Goal: Task Accomplishment & Management: Complete application form

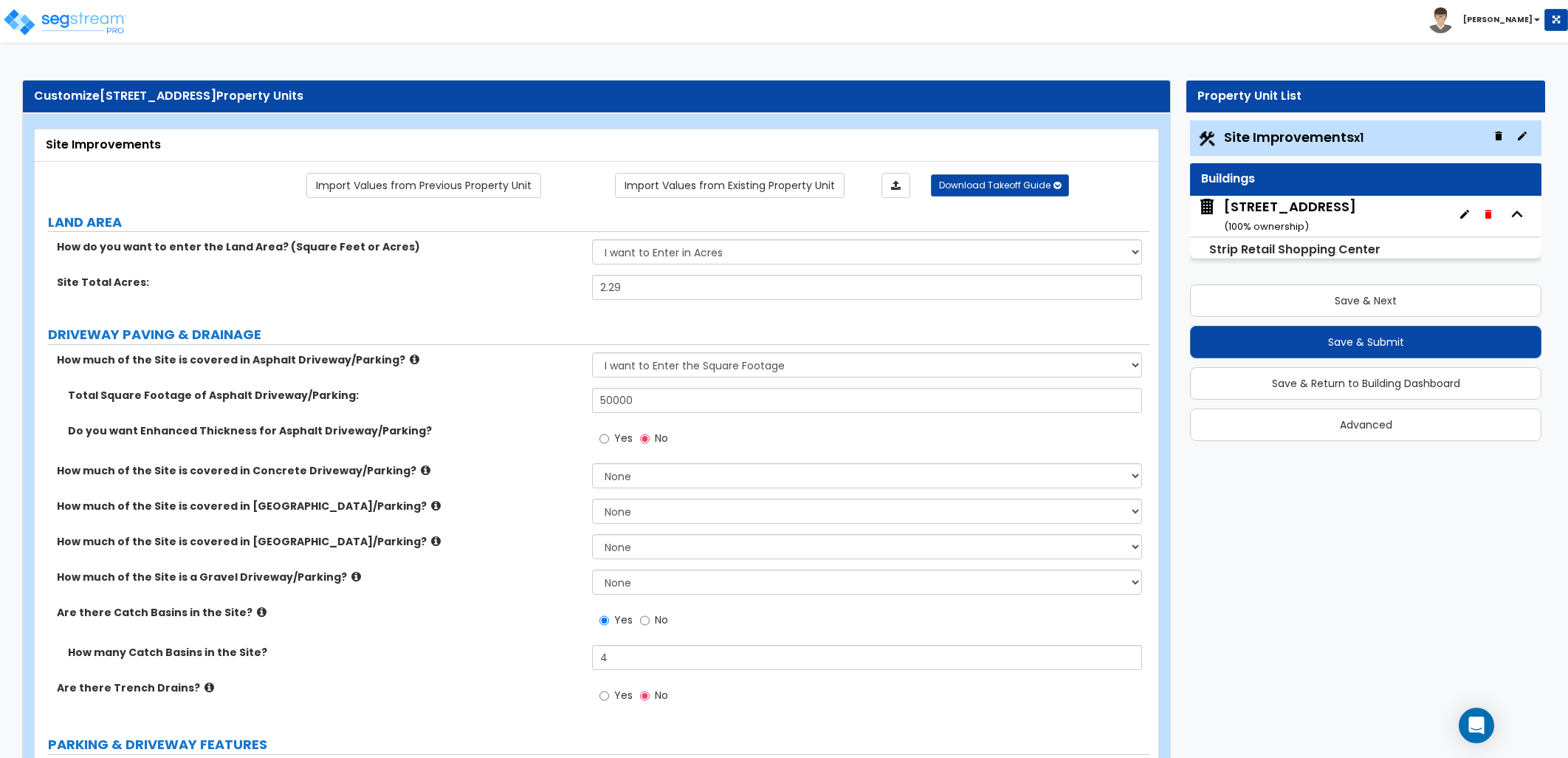
select select "2"
select select "1"
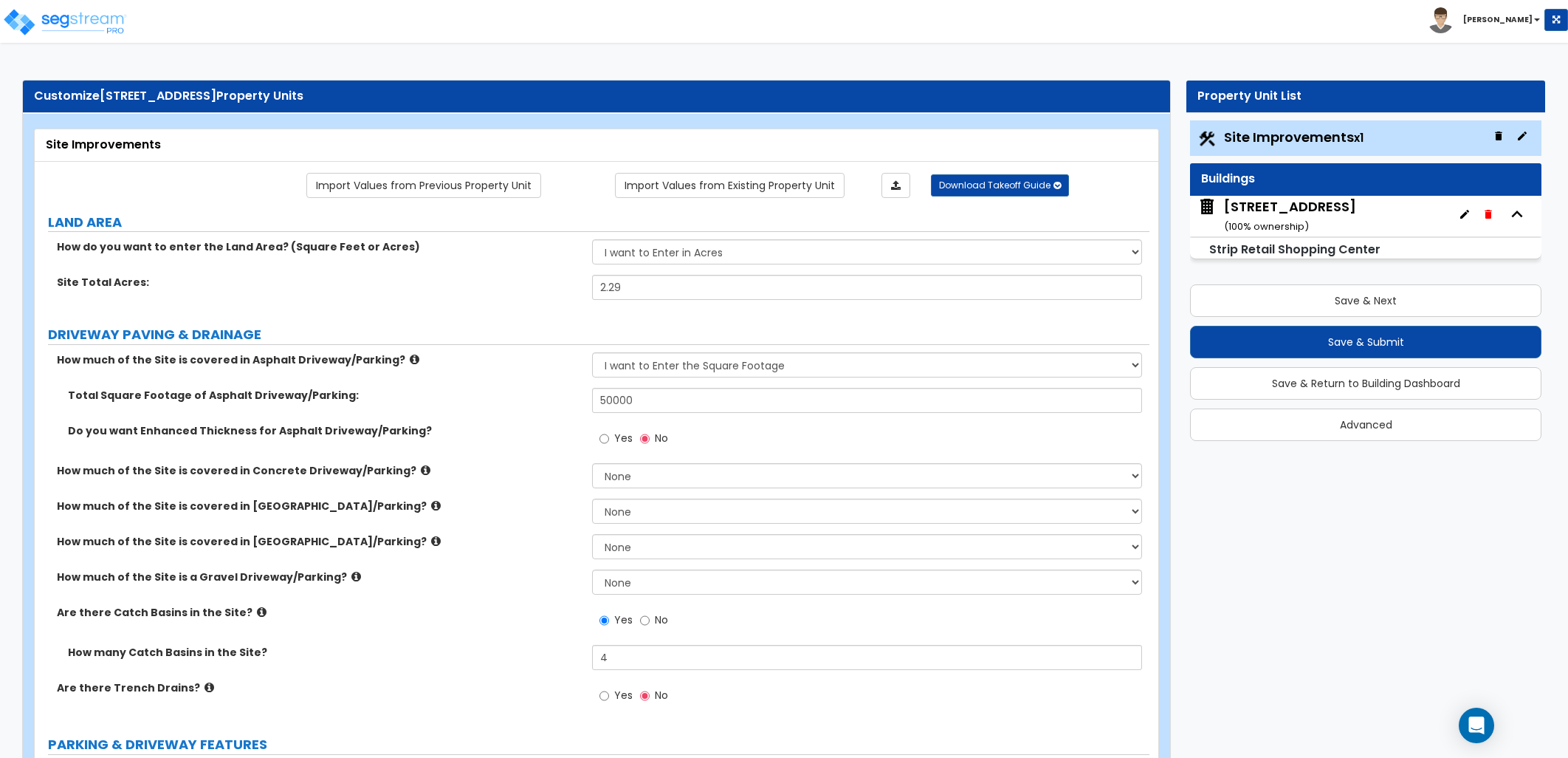
select select "1"
select select "2"
select select "1"
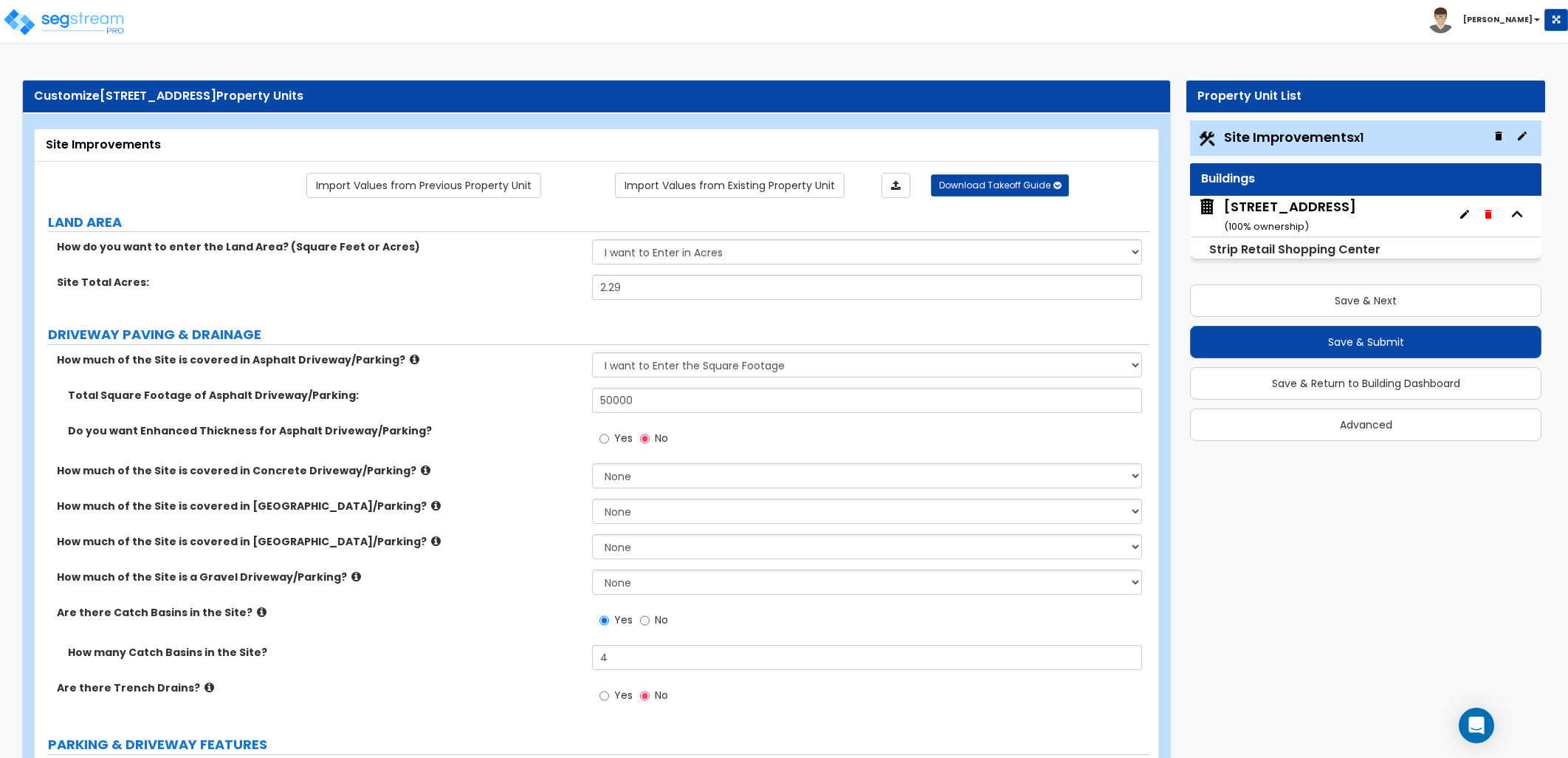
select select "2"
select select "5"
select select "7"
select select "3"
select select "4"
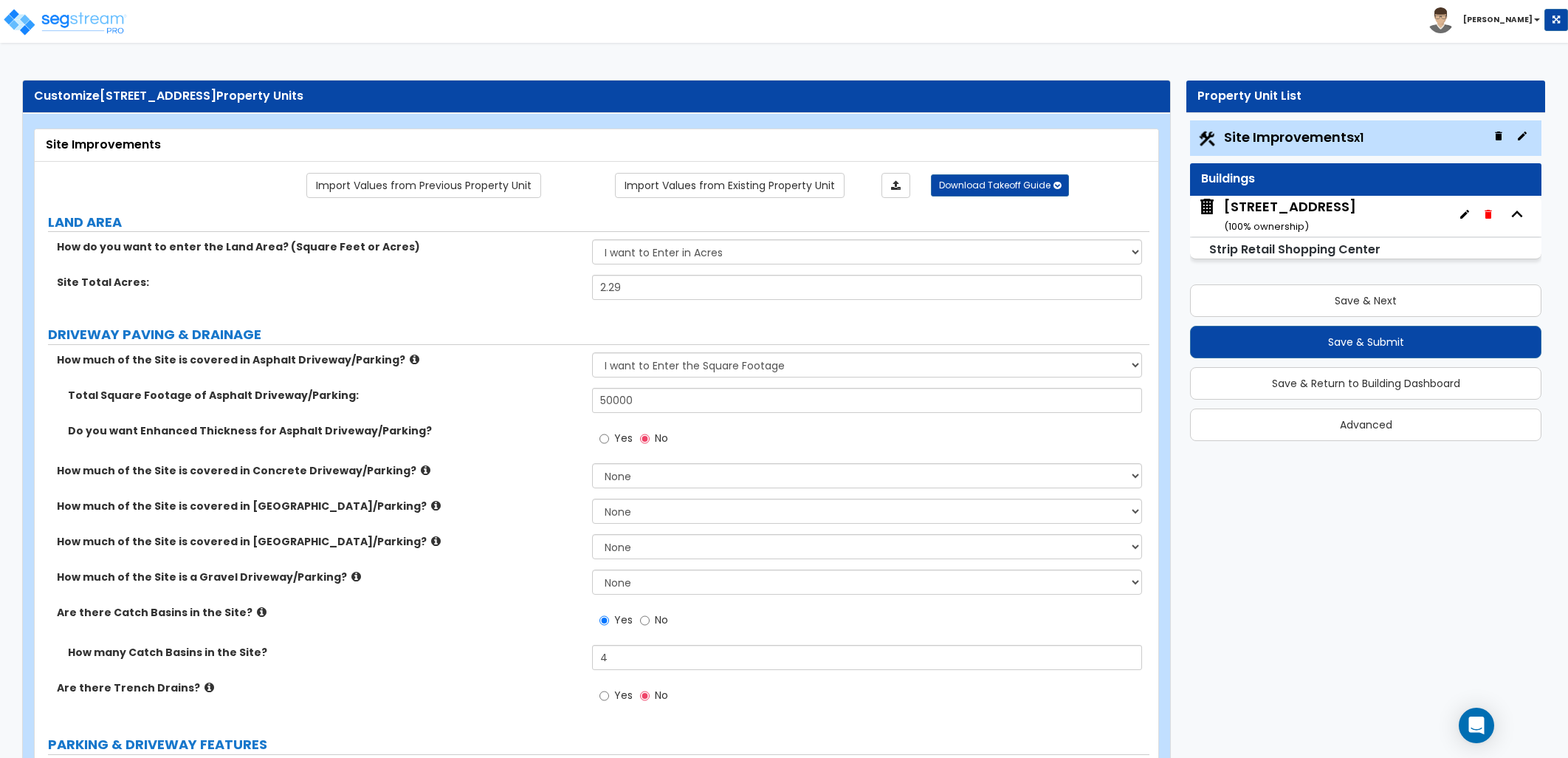
select select "5"
select select "10"
select select "4"
select select "1"
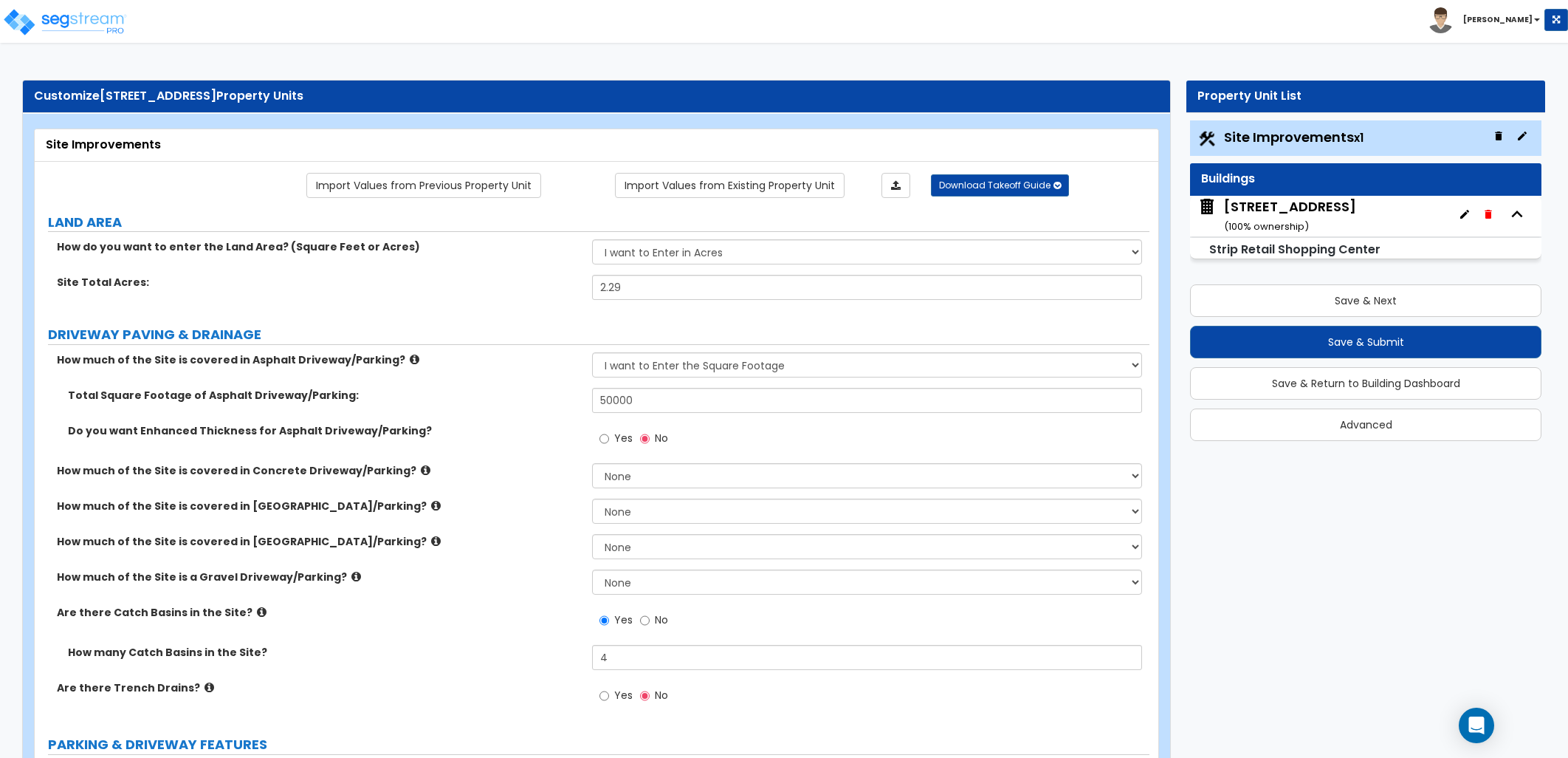
select select "2"
select select "1"
select select "4"
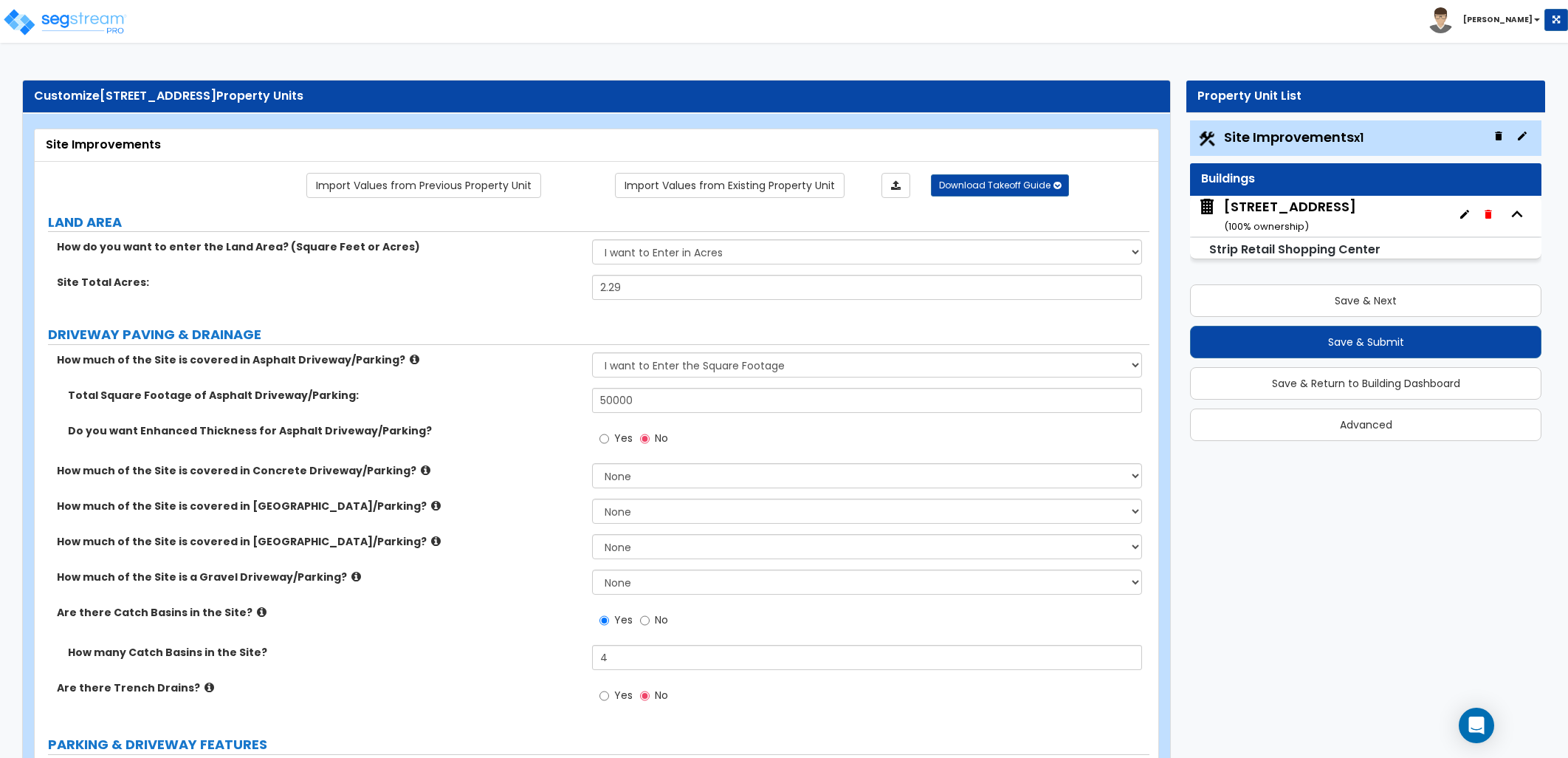
select select "4"
select select "2"
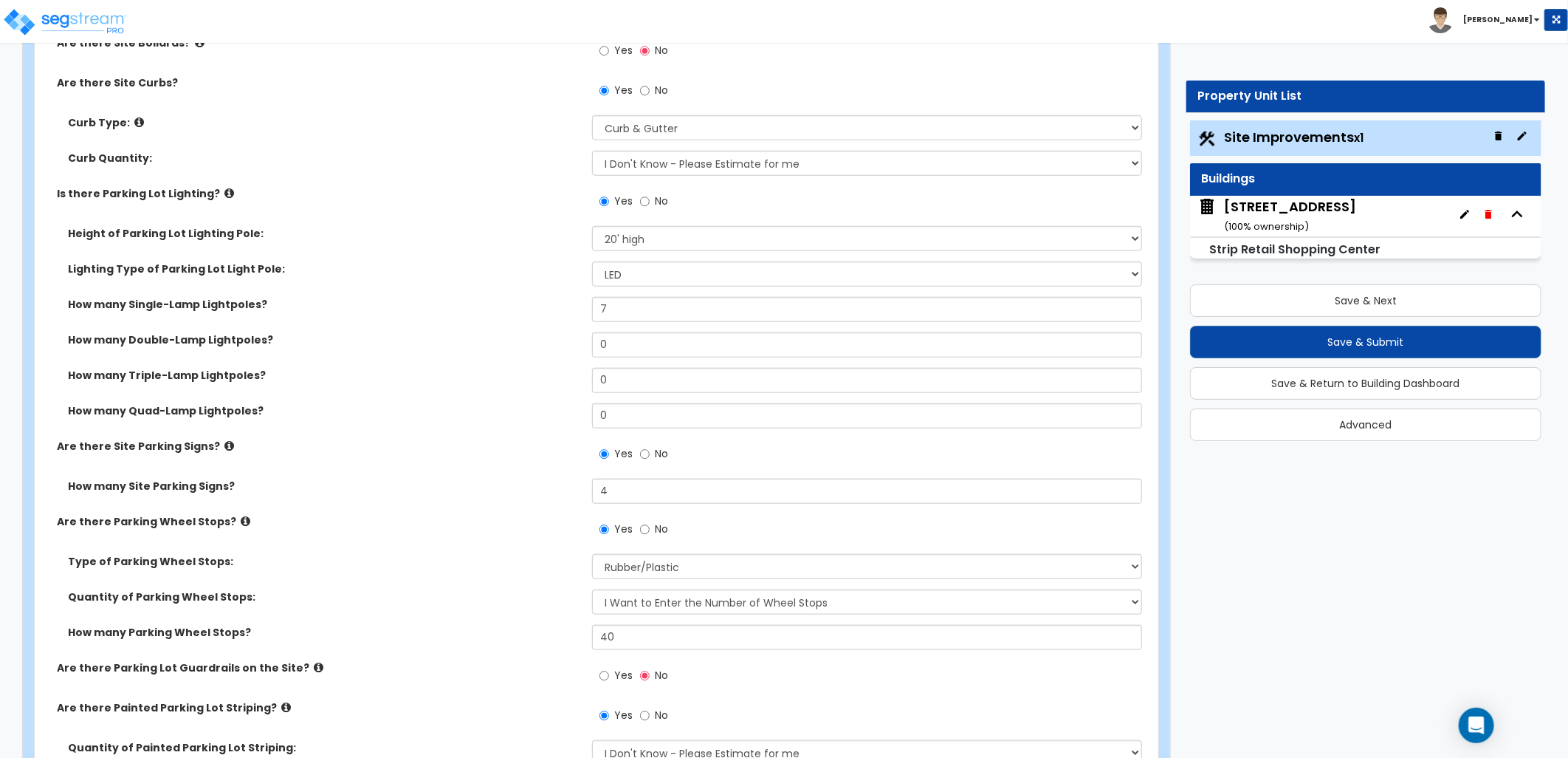
scroll to position [739, 0]
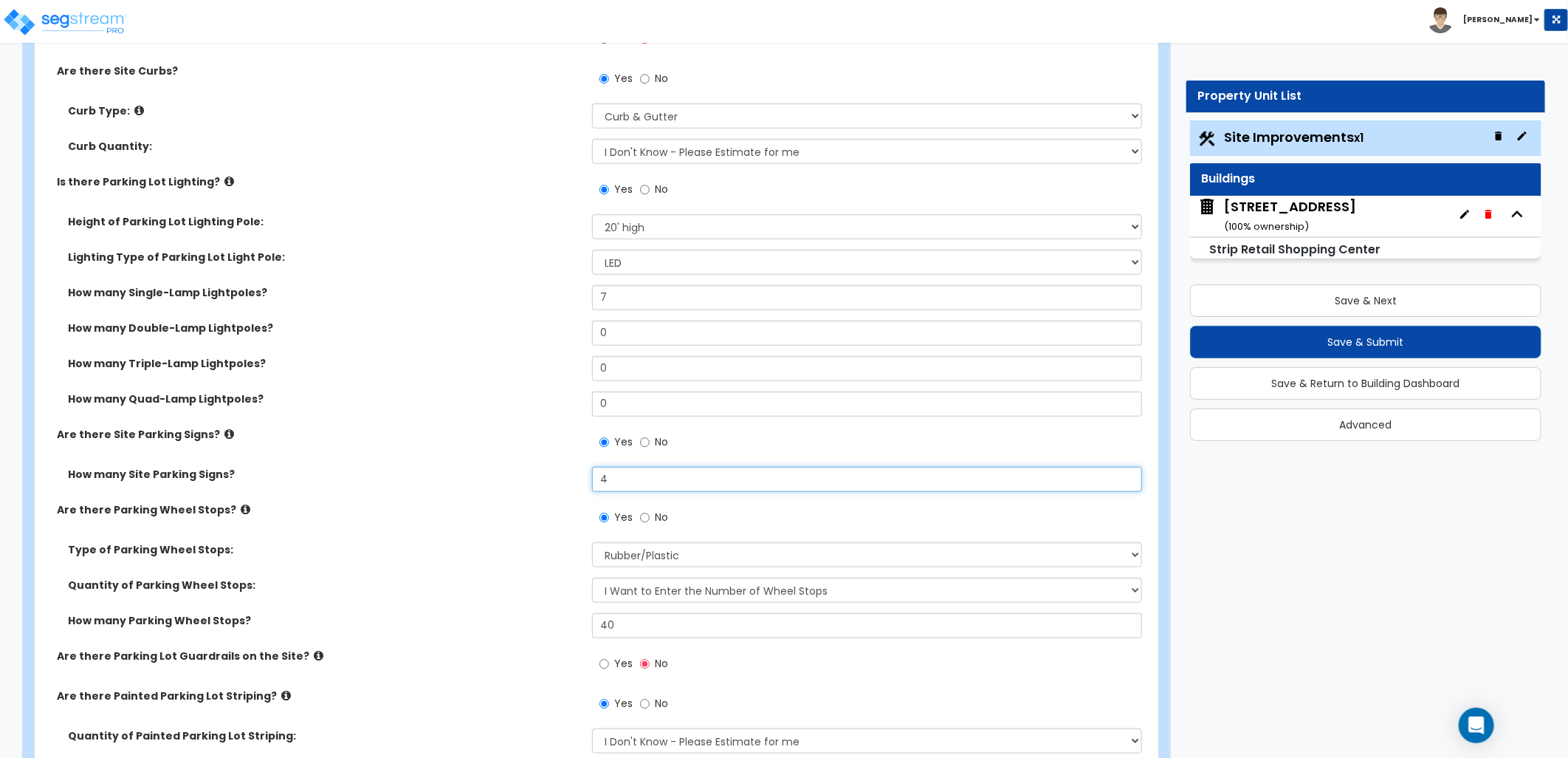
drag, startPoint x: 617, startPoint y: 475, endPoint x: 559, endPoint y: 475, distance: 58.0
click at [558, 475] on div "How many Site Parking Signs? 4" at bounding box center [593, 485] width 1115 height 36
type input "6"
click at [562, 470] on label "How many Site Parking Signs?" at bounding box center [324, 475] width 513 height 15
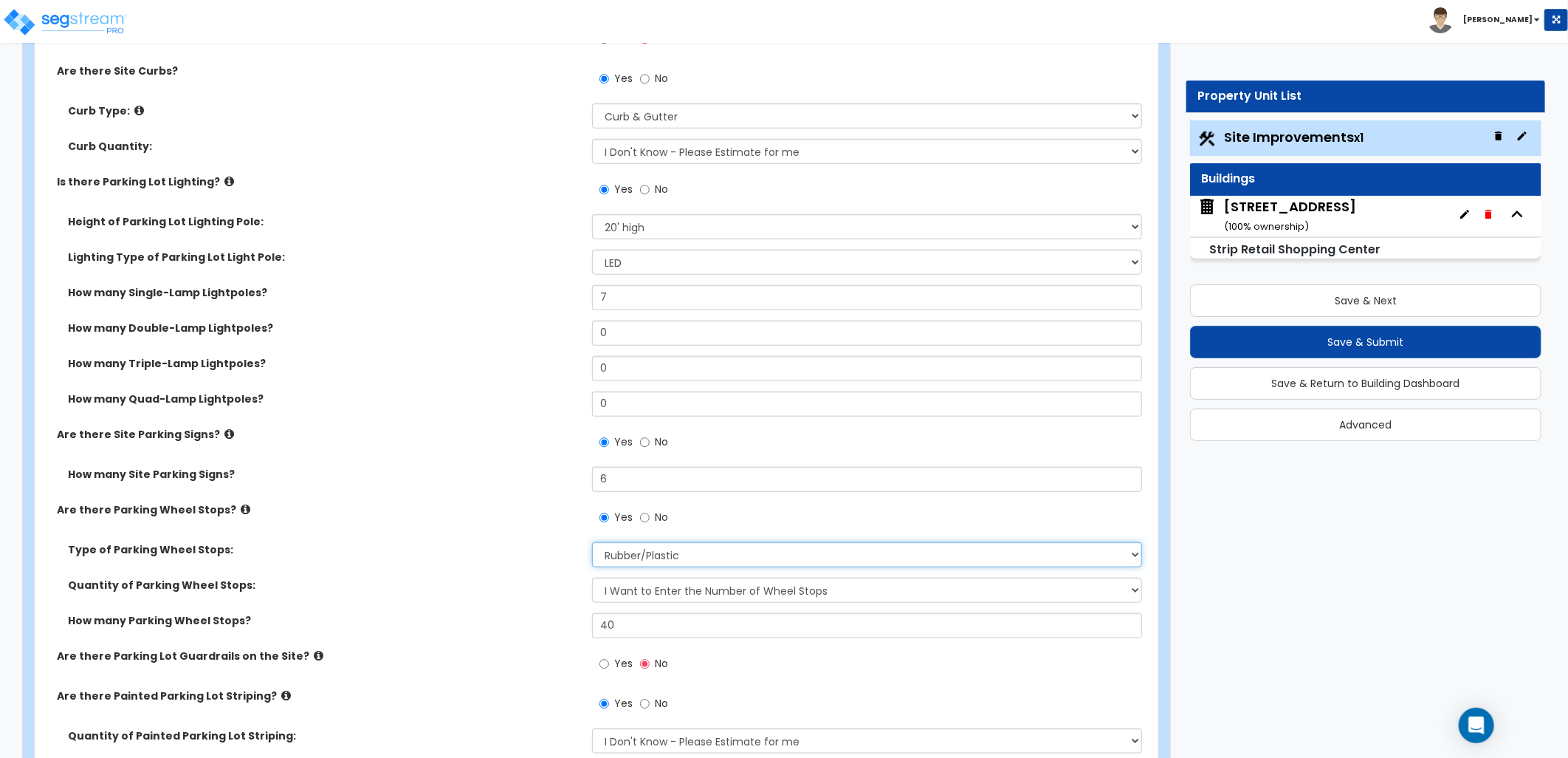
click at [735, 550] on select "Concrete Rubber/Plastic" at bounding box center [868, 555] width 550 height 25
click at [593, 542] on select "Concrete Rubber/Plastic" at bounding box center [868, 555] width 550 height 25
drag, startPoint x: 668, startPoint y: 552, endPoint x: 668, endPoint y: 562, distance: 10.0
click at [668, 552] on select "Concrete Rubber/Plastic" at bounding box center [868, 555] width 550 height 25
select select "1"
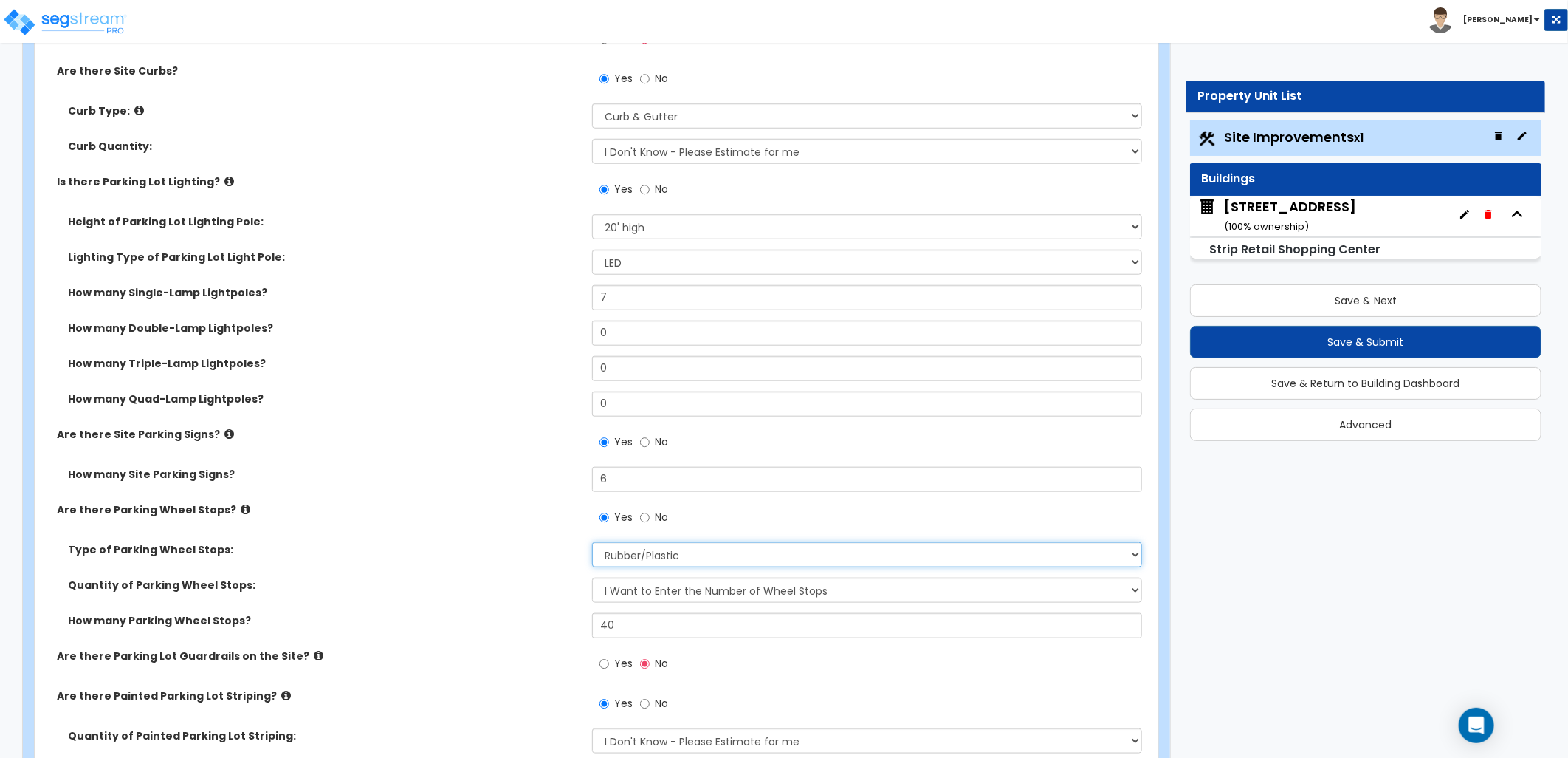
click at [593, 542] on select "Concrete Rubber/Plastic" at bounding box center [868, 555] width 550 height 25
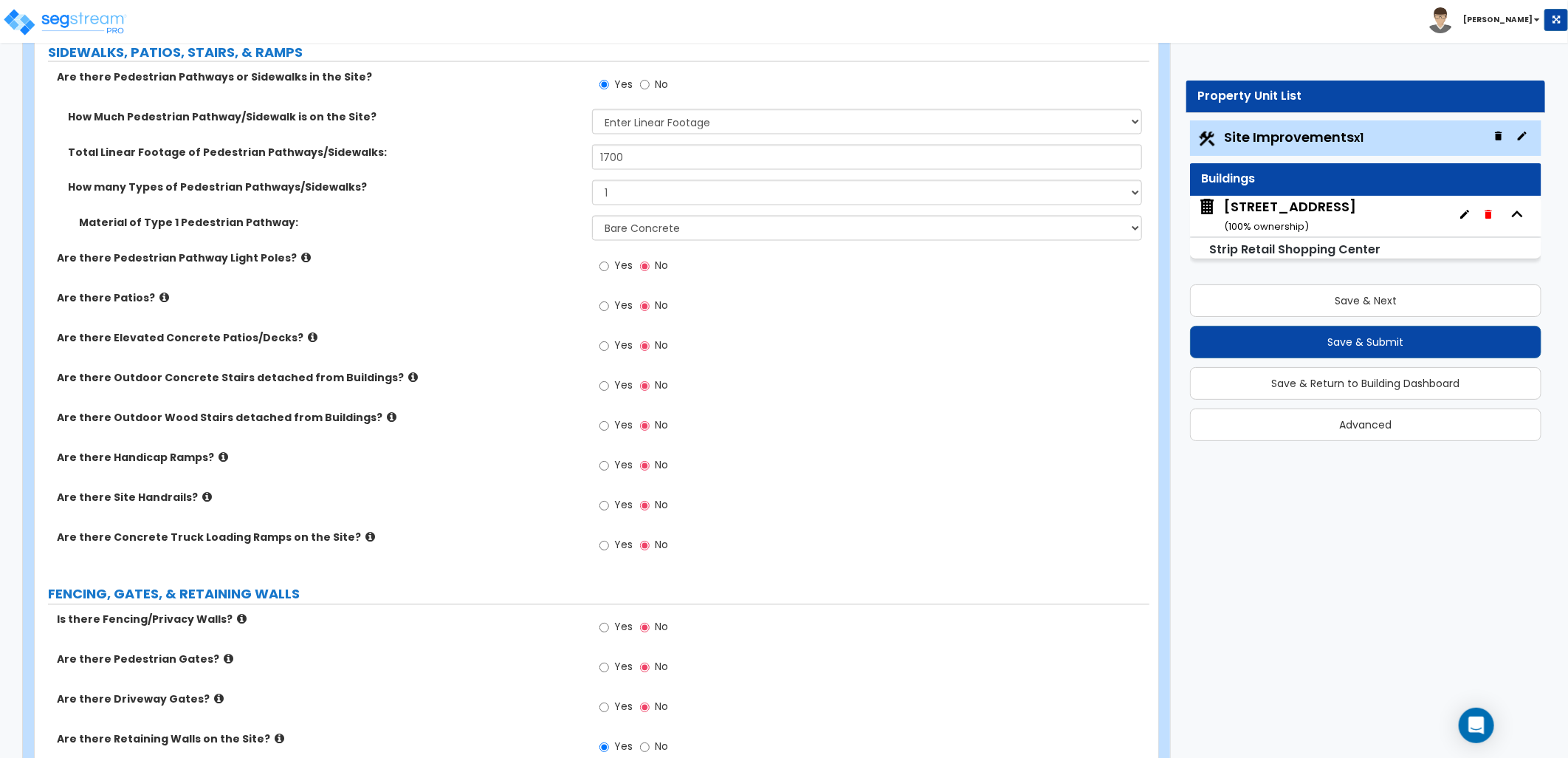
scroll to position [1560, 0]
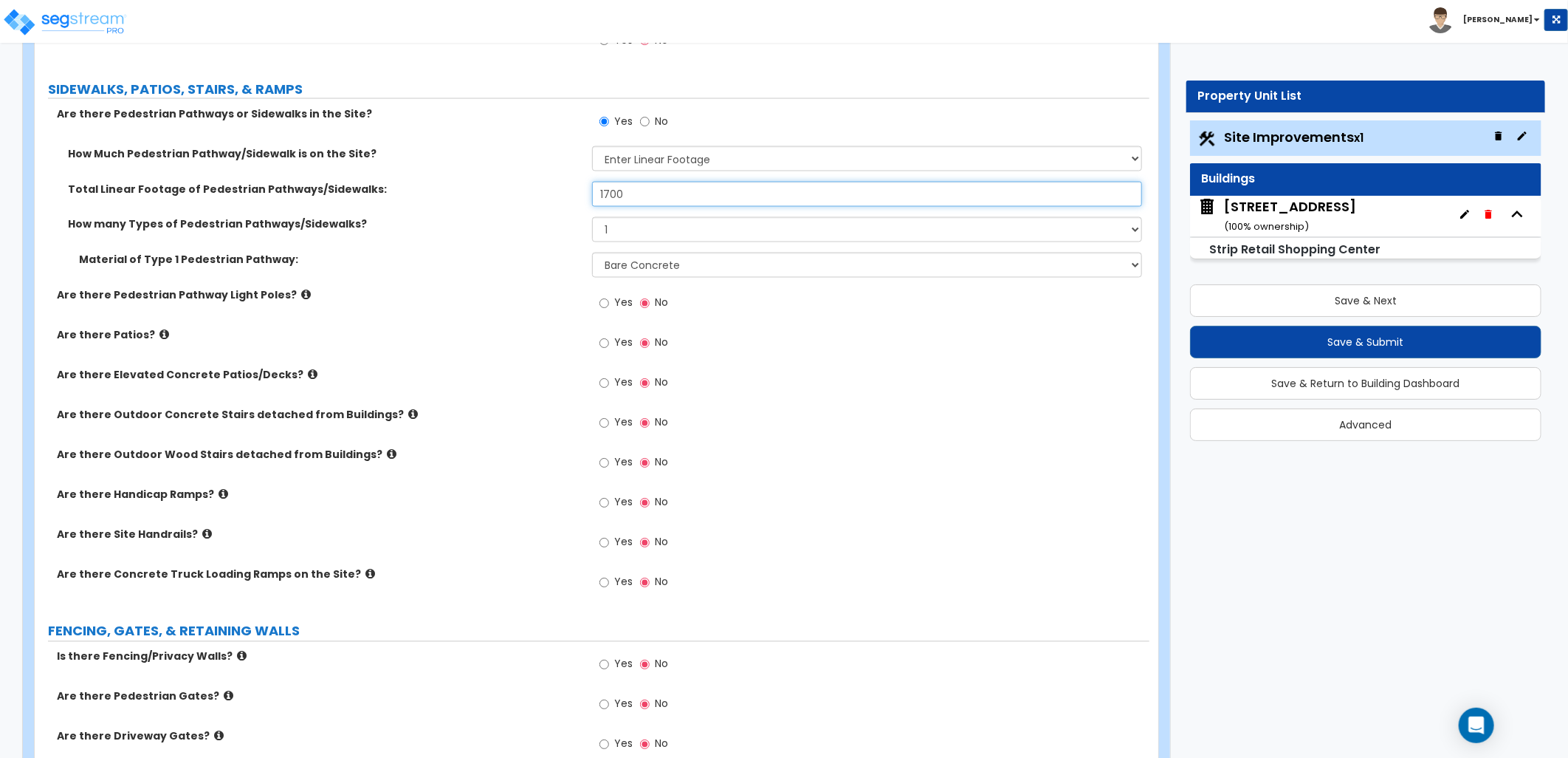
click at [685, 196] on input "1700" at bounding box center [868, 194] width 550 height 25
drag, startPoint x: 590, startPoint y: 195, endPoint x: 540, endPoint y: 193, distance: 50.0
click at [540, 193] on div "Total Linear Footage of Pedestrian Pathways/Sidewalks: 1700" at bounding box center [593, 199] width 1115 height 36
type input "1,300"
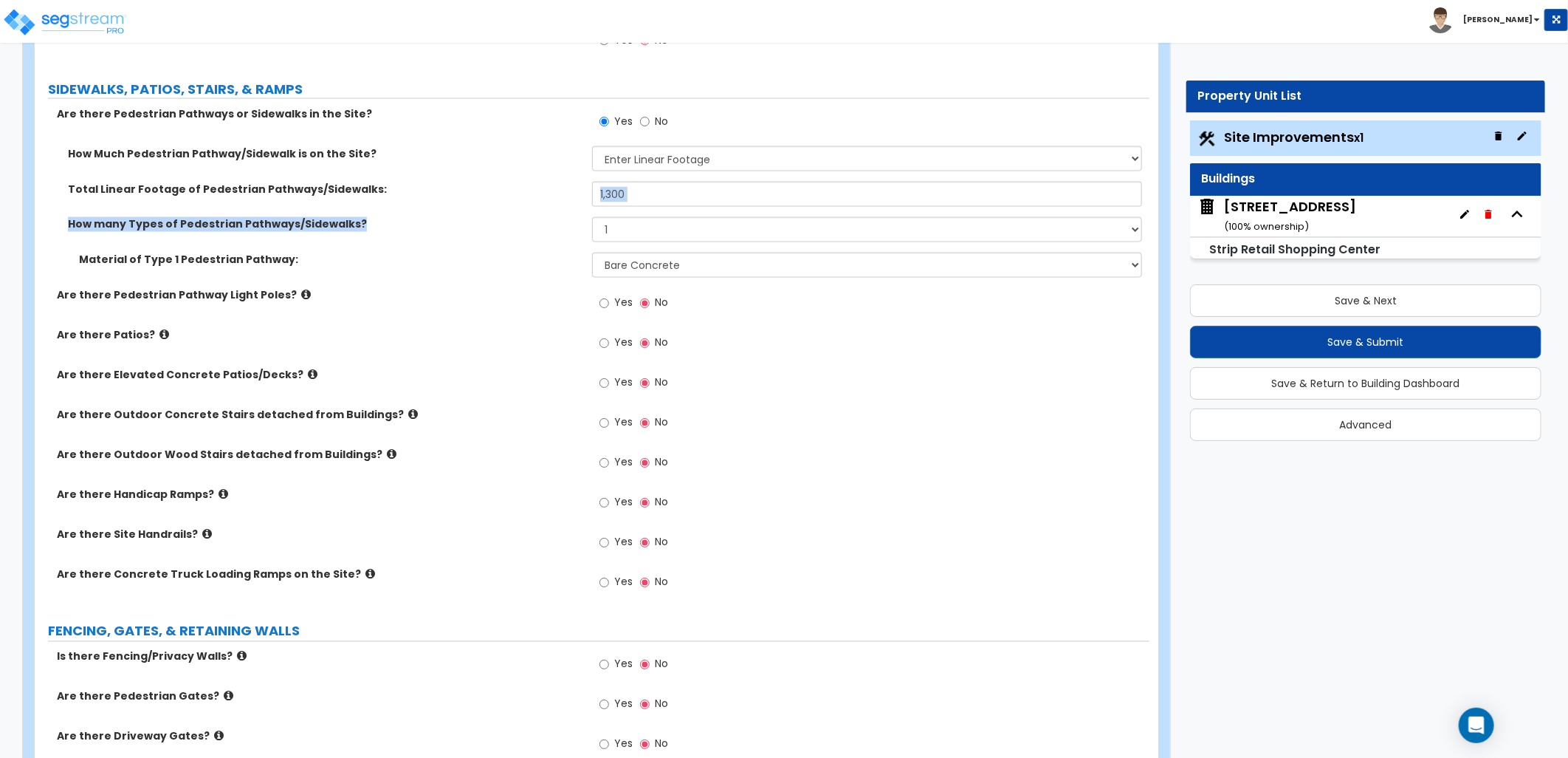
click at [517, 217] on div "How Much Pedestrian Pathway/Sidewalk is on the Site? Please Choose One I Don't …" at bounding box center [593, 217] width 1093 height 142
drag, startPoint x: 517, startPoint y: 217, endPoint x: 499, endPoint y: 254, distance: 41.1
click at [499, 254] on label "Material of Type 1 Pedestrian Pathway:" at bounding box center [329, 260] width 502 height 15
click at [219, 492] on icon at bounding box center [223, 494] width 10 height 11
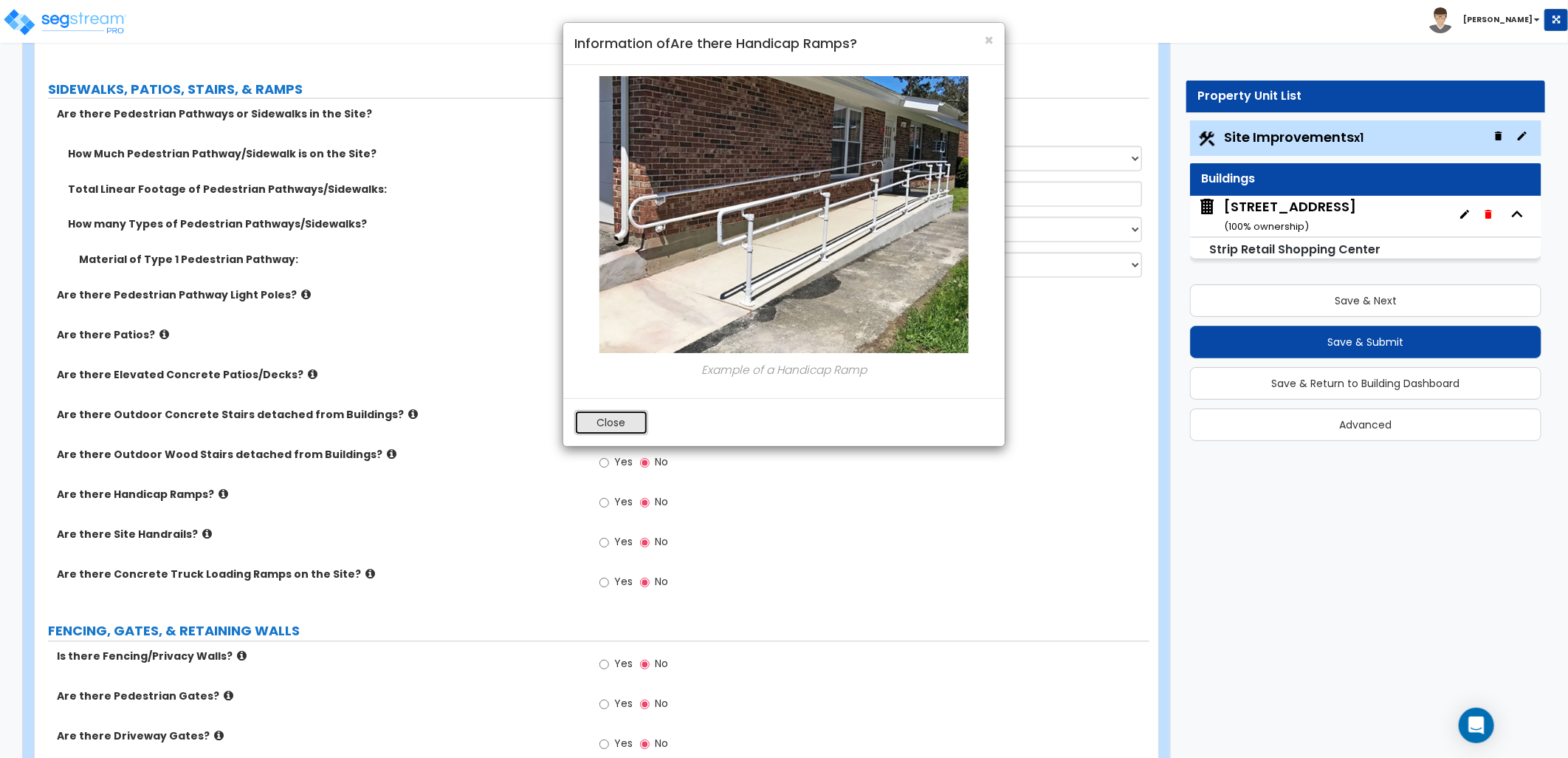
click at [620, 428] on button "Close" at bounding box center [611, 423] width 74 height 25
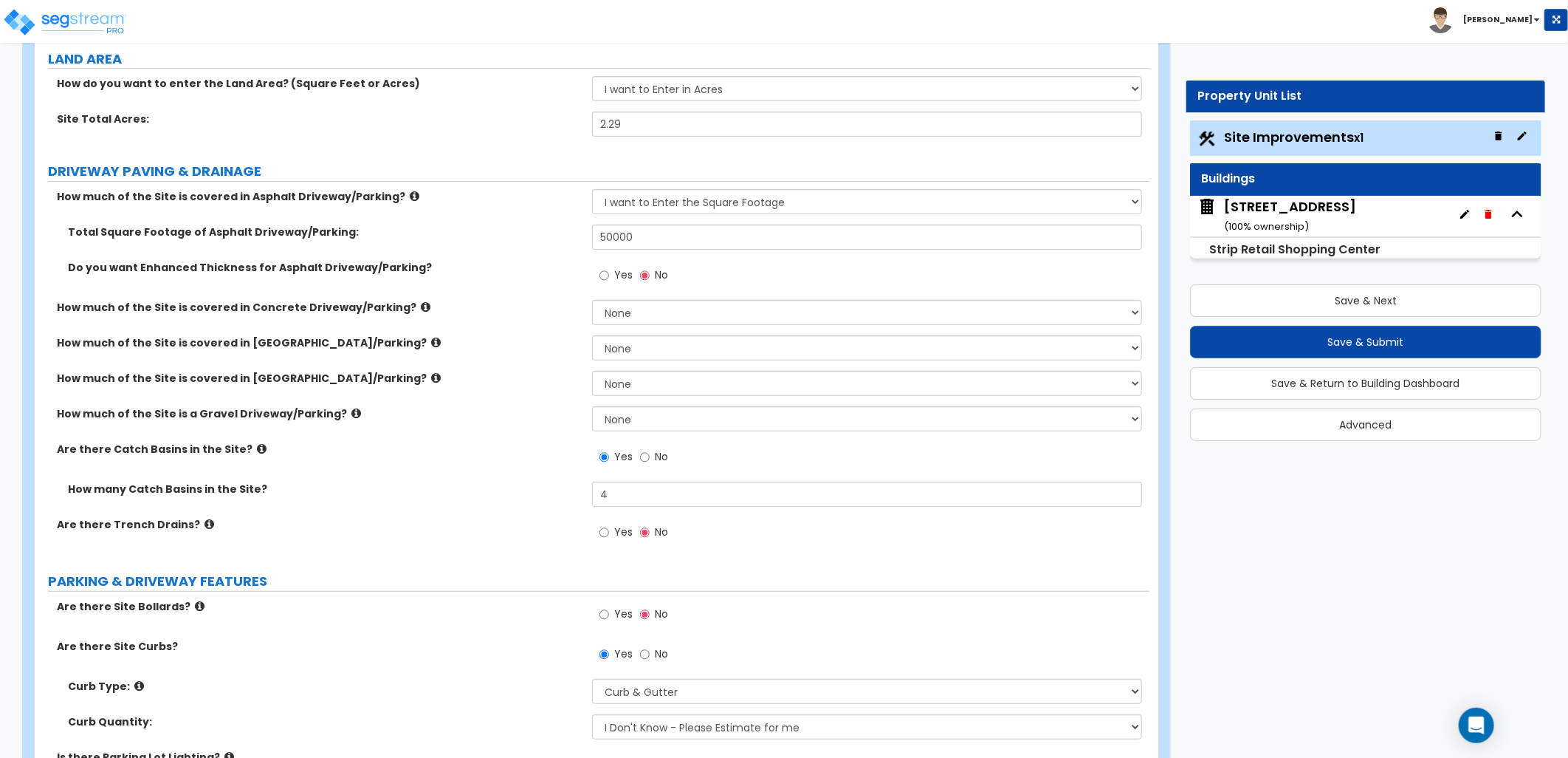
scroll to position [164, 0]
click at [1326, 223] on div "2720 Madison St ( 100 % ownership)" at bounding box center [1291, 216] width 132 height 38
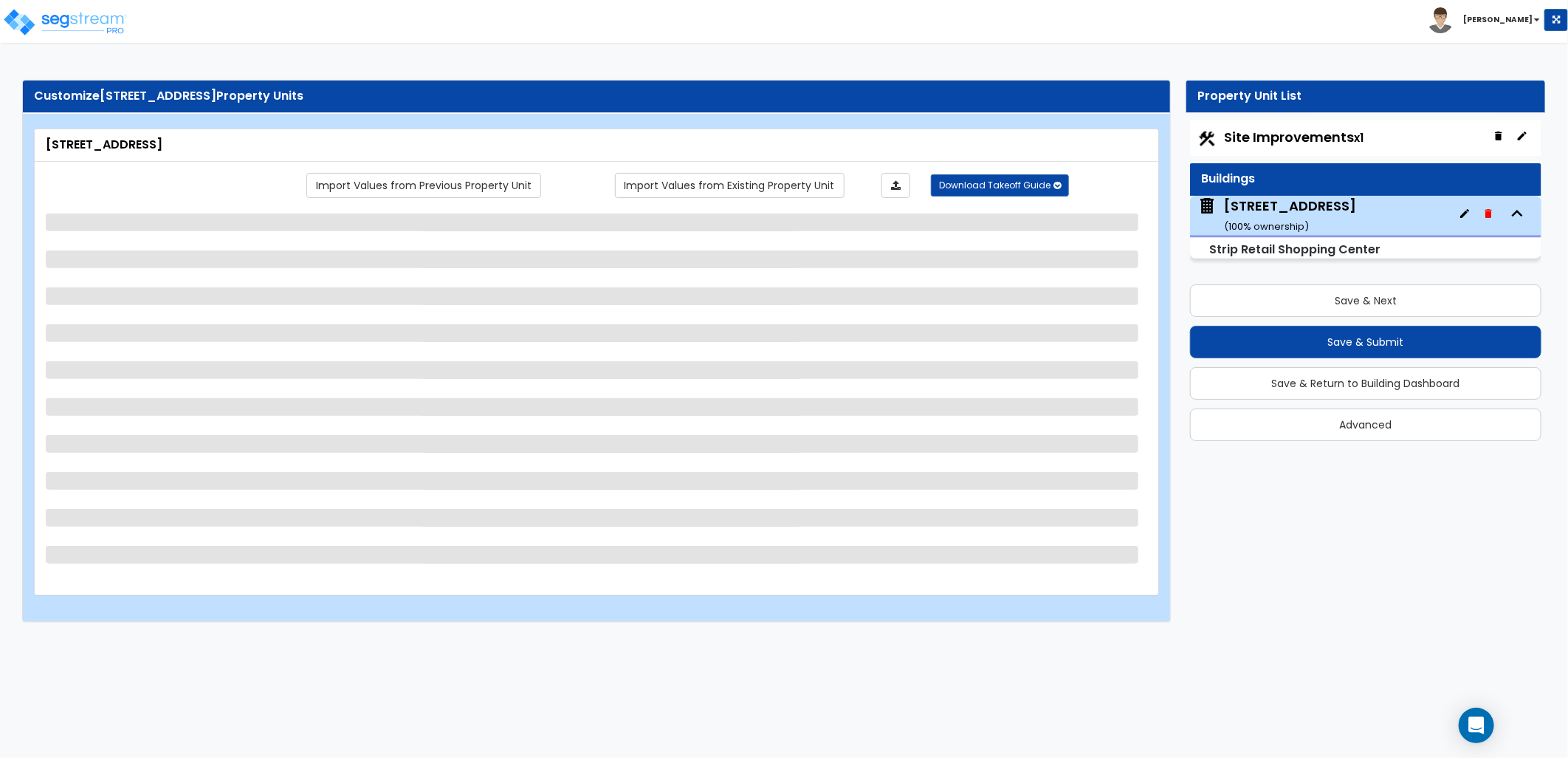
scroll to position [0, 0]
select select "5"
select select "2"
select select "1"
select select "10"
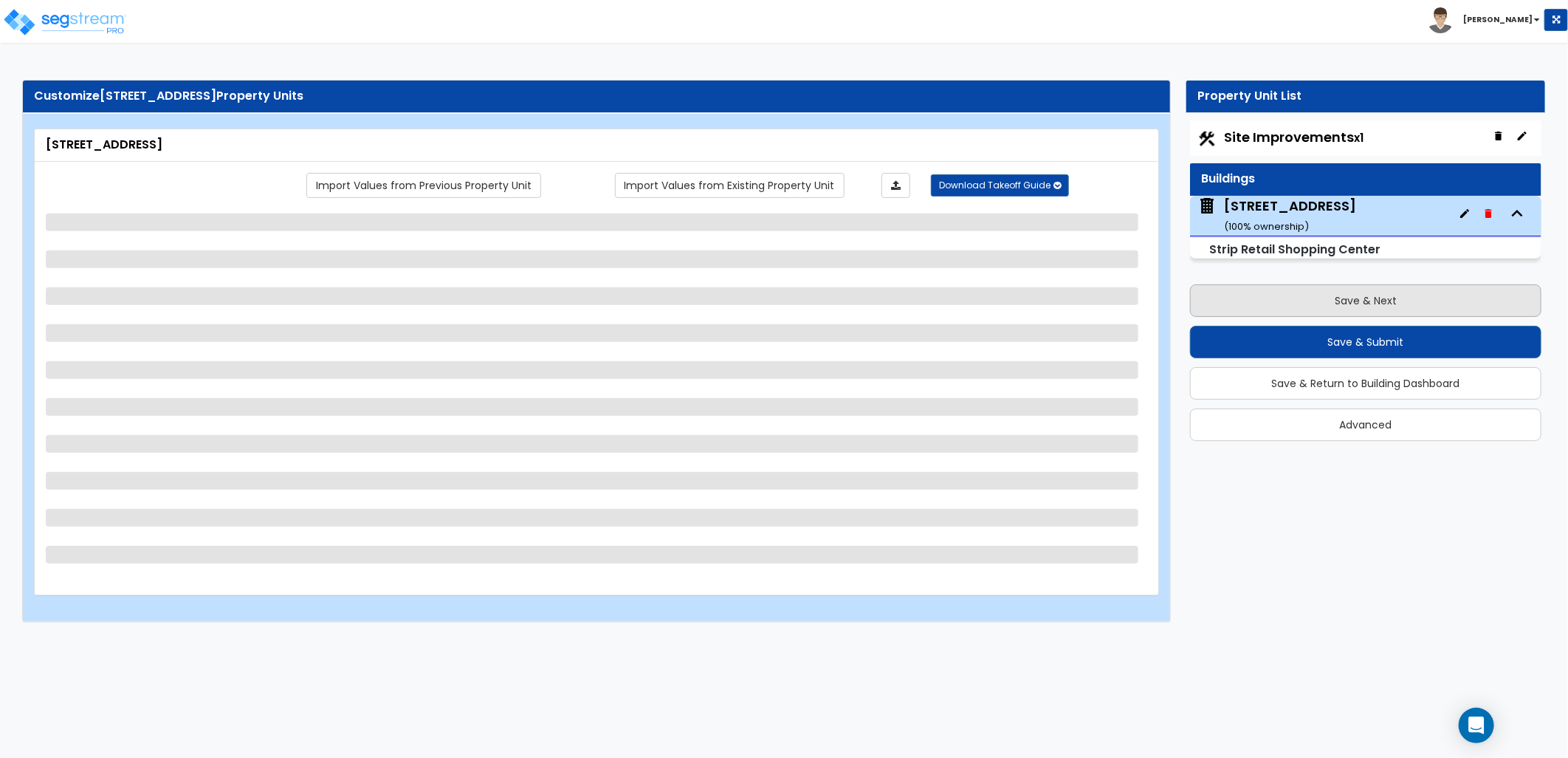
select select "2"
select select "1"
select select "3"
select select "1"
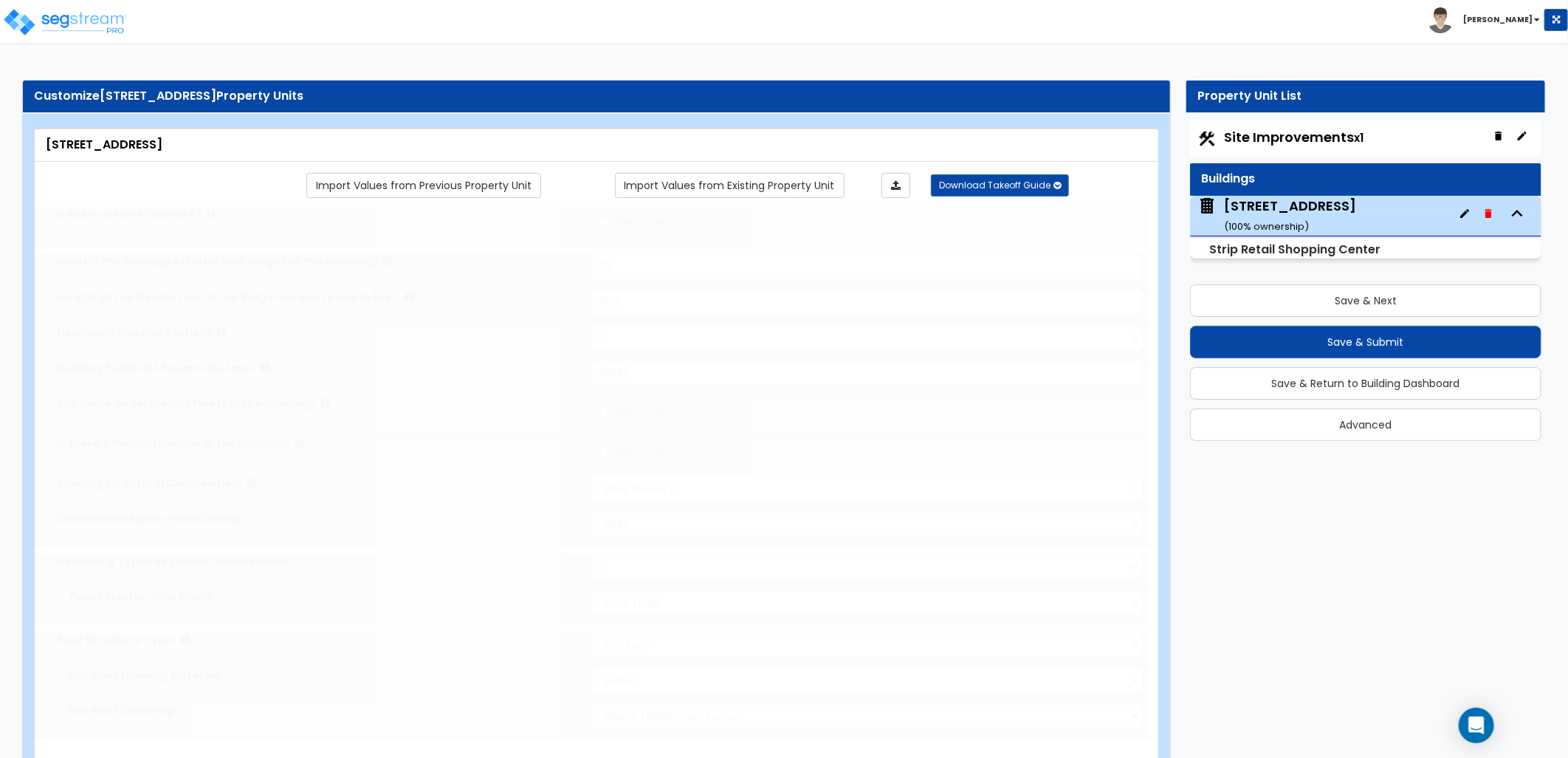
select select "1"
radio input "true"
select select "2"
type input "85"
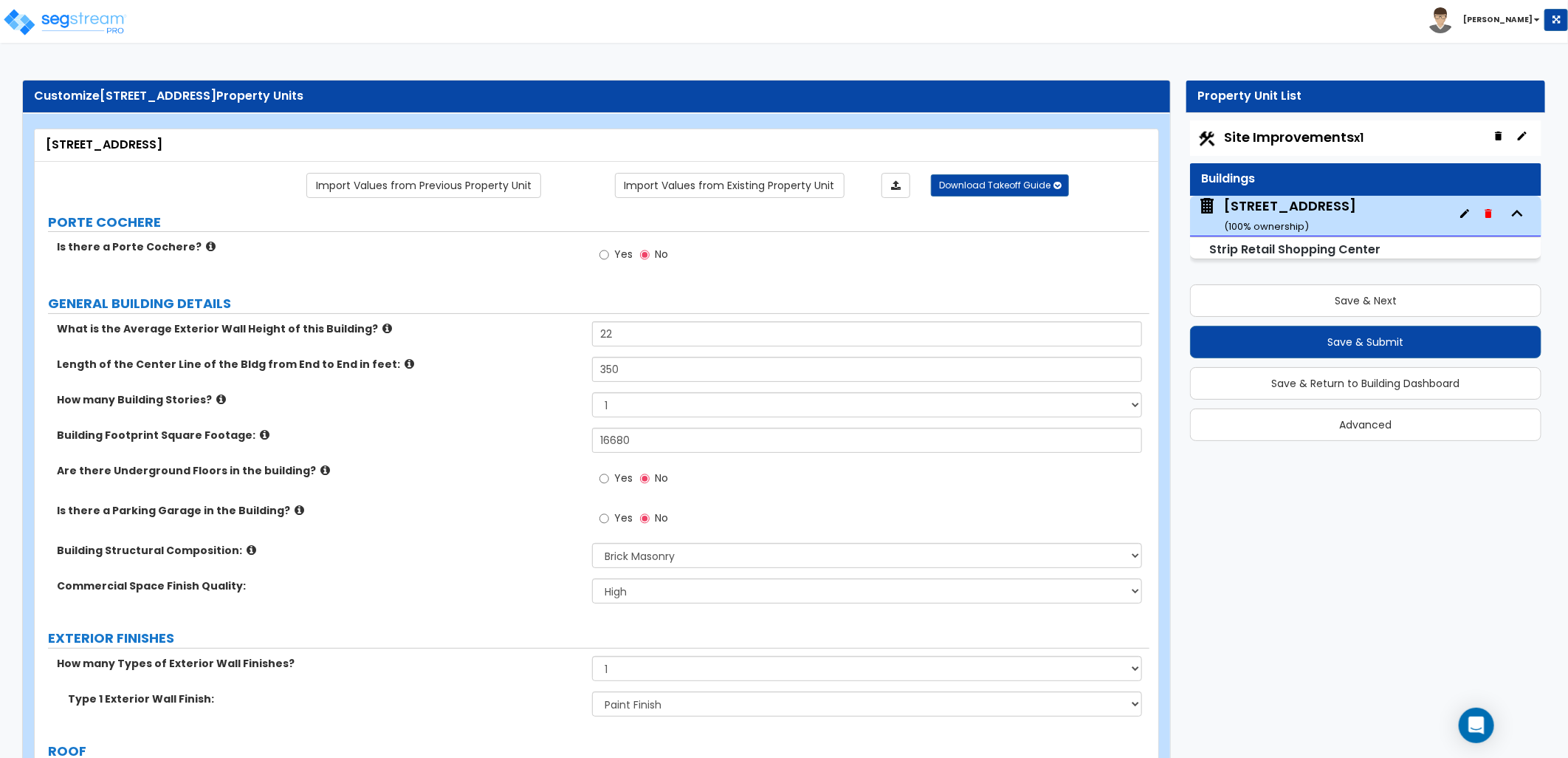
click at [1291, 126] on div "Site Improvements x1" at bounding box center [1366, 138] width 352 height 36
click at [1283, 138] on span "Site Improvements x1" at bounding box center [1294, 137] width 140 height 19
select select "2"
select select "1"
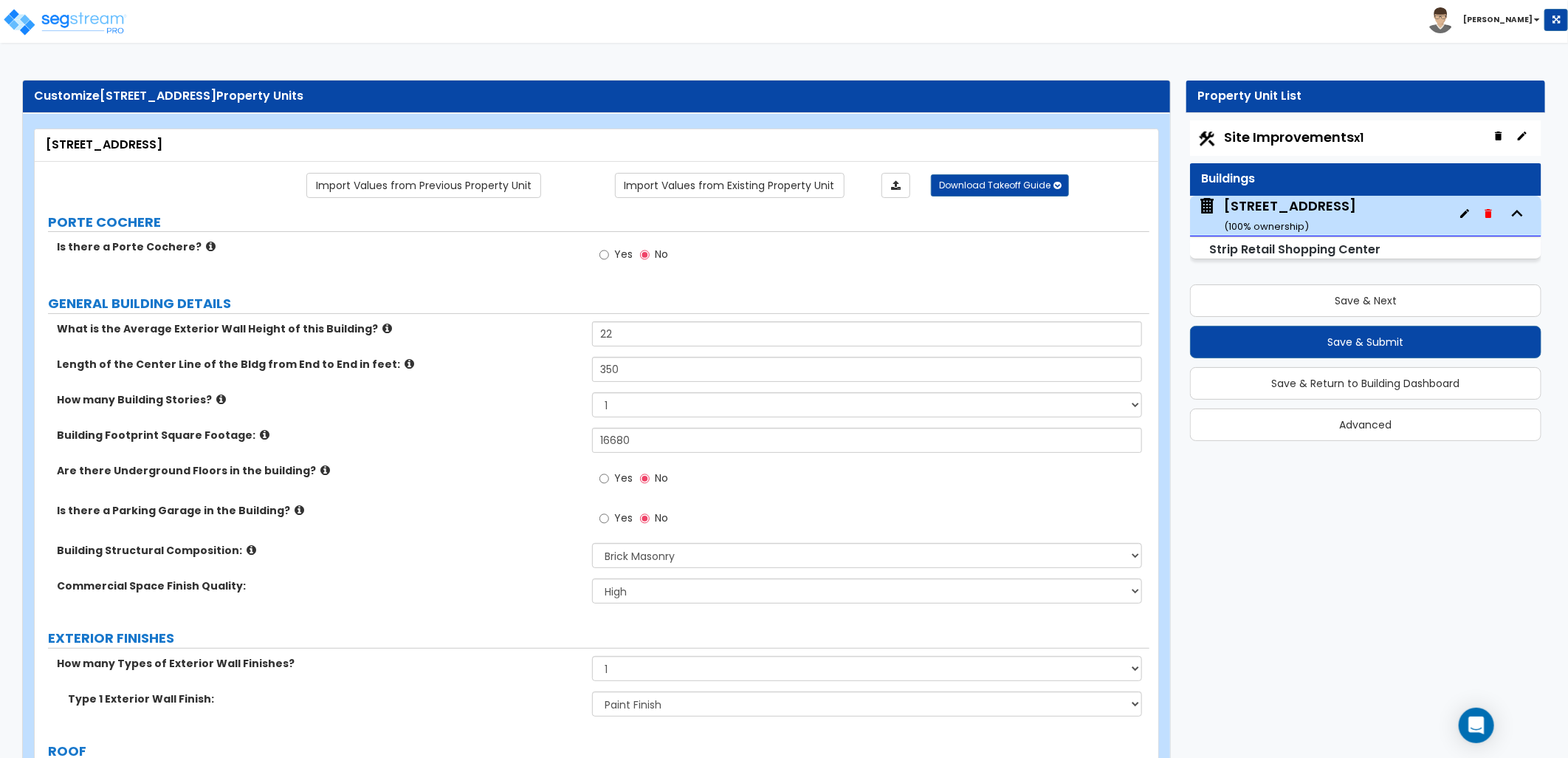
select select "1"
select select "2"
select select "1"
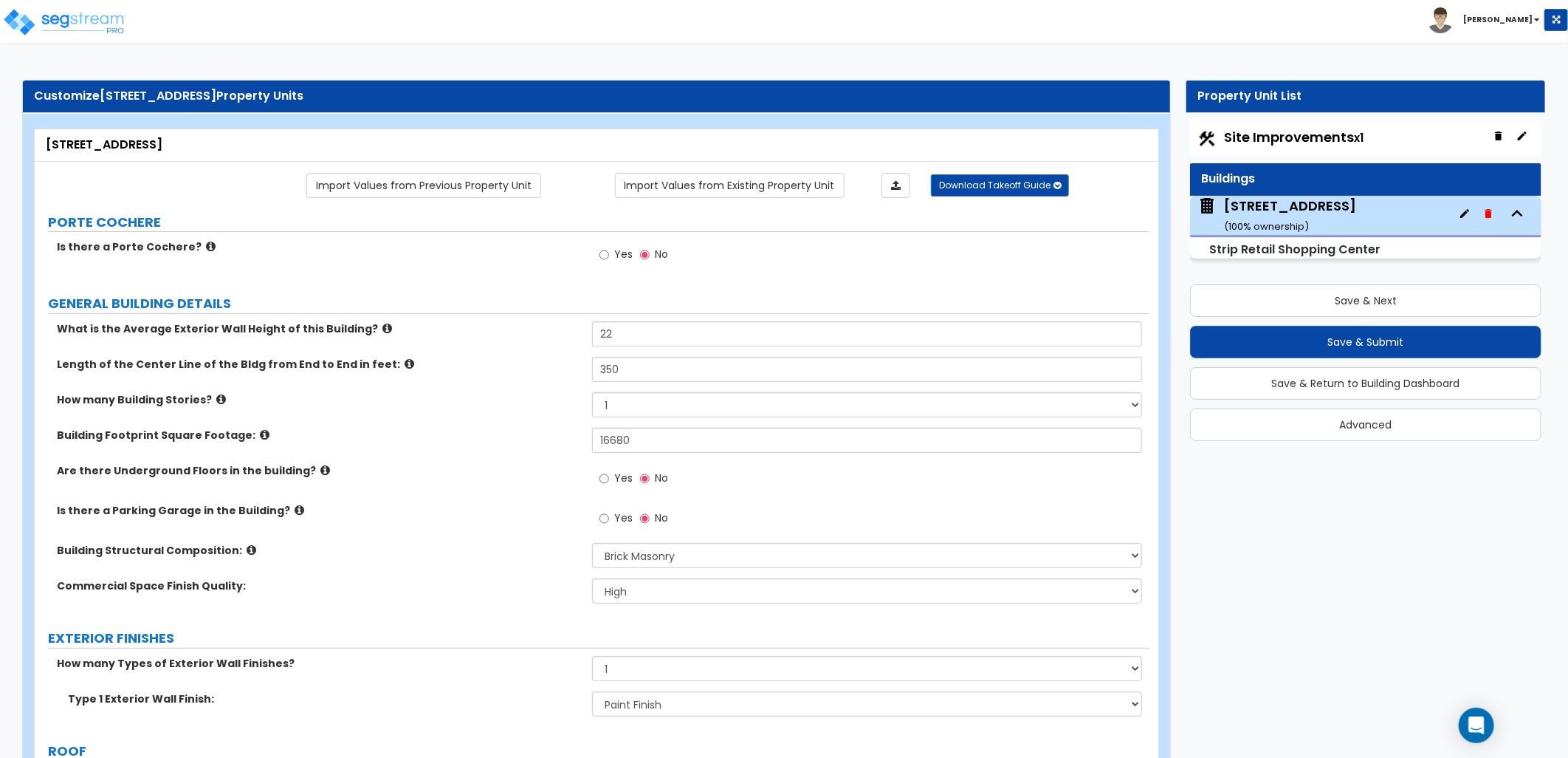
select select "2"
select select "5"
select select "7"
select select "3"
select select "4"
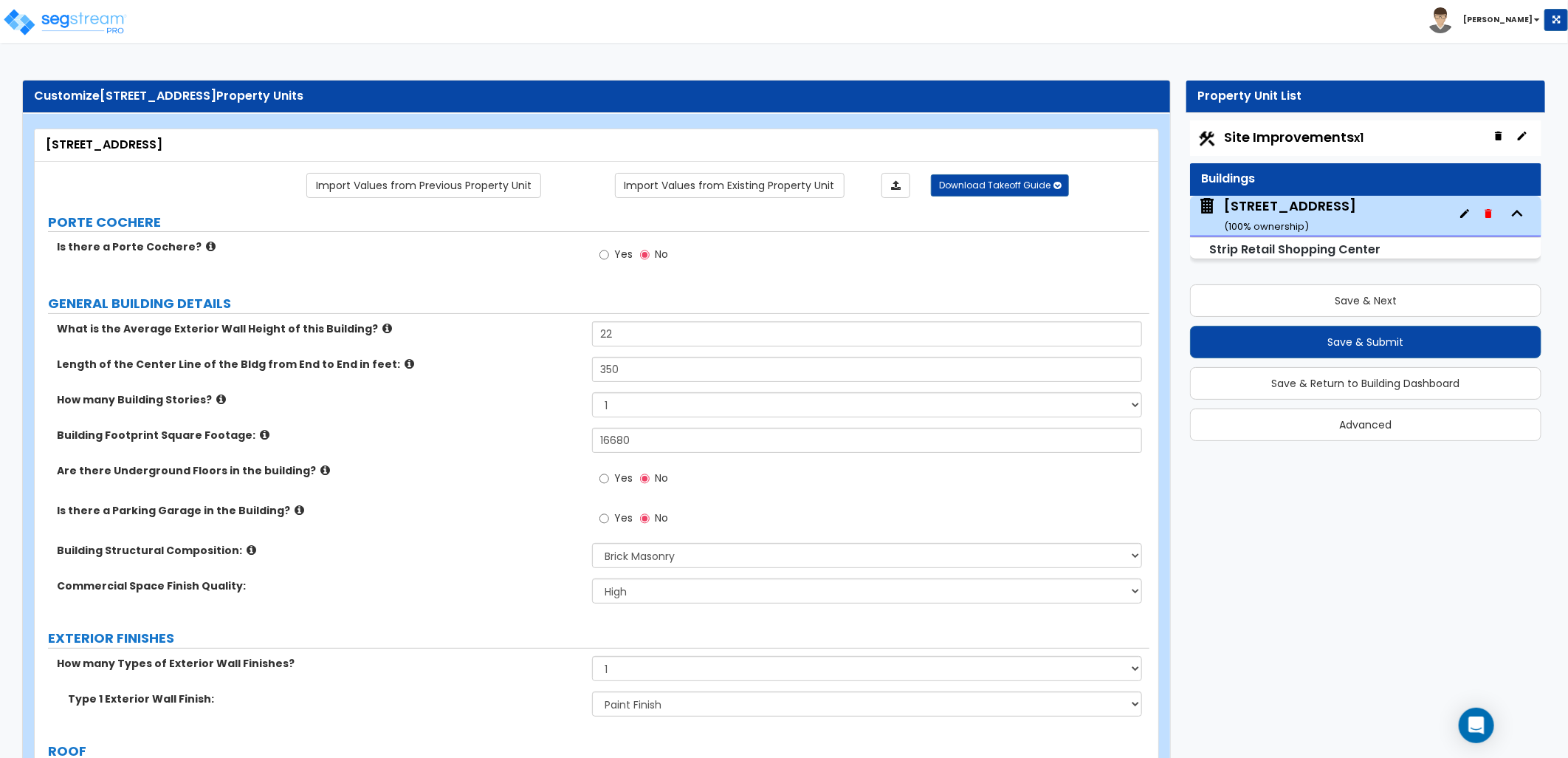
select select "5"
select select "10"
select select "4"
select select "1"
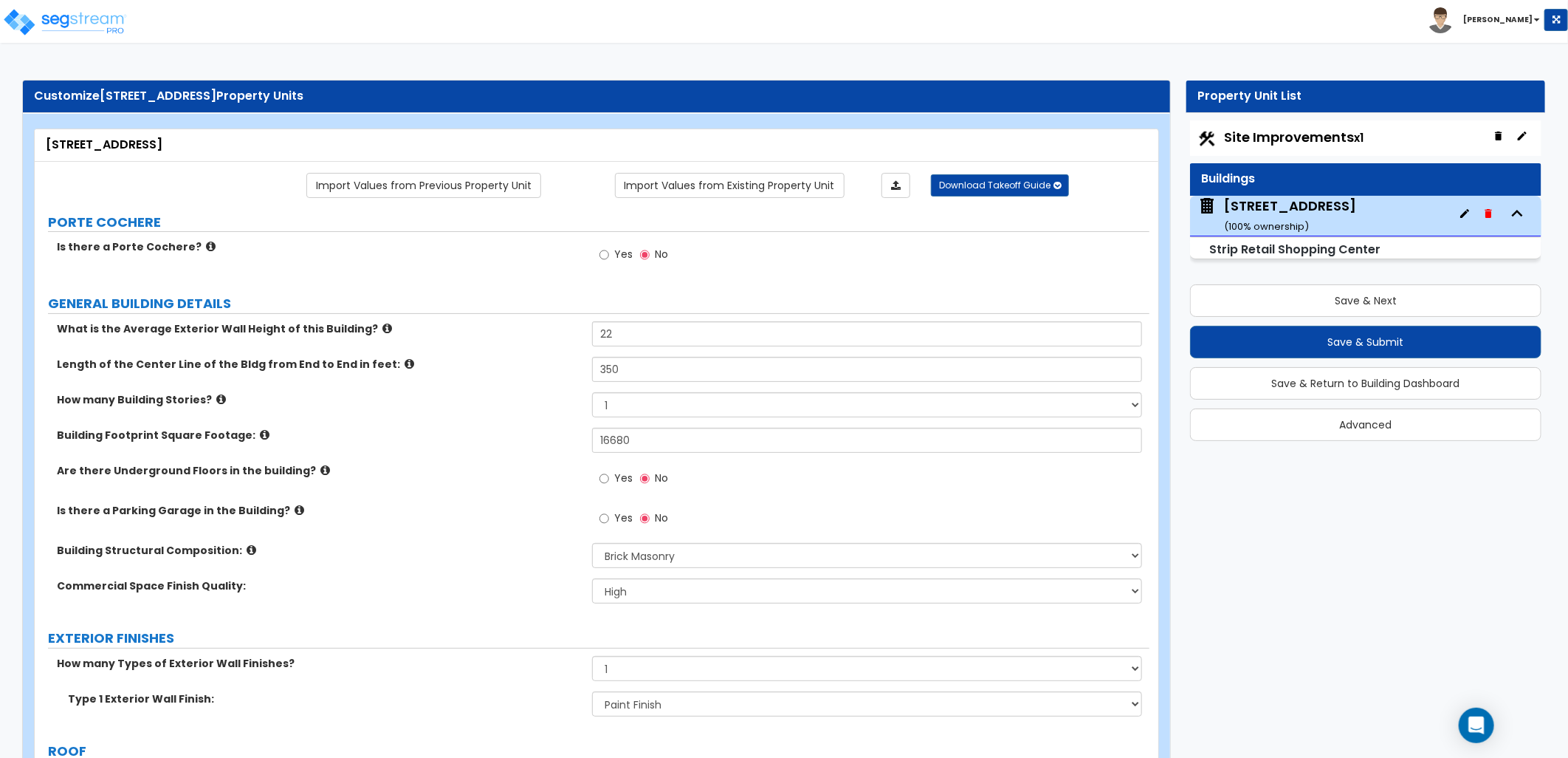
select select "2"
select select "1"
select select "4"
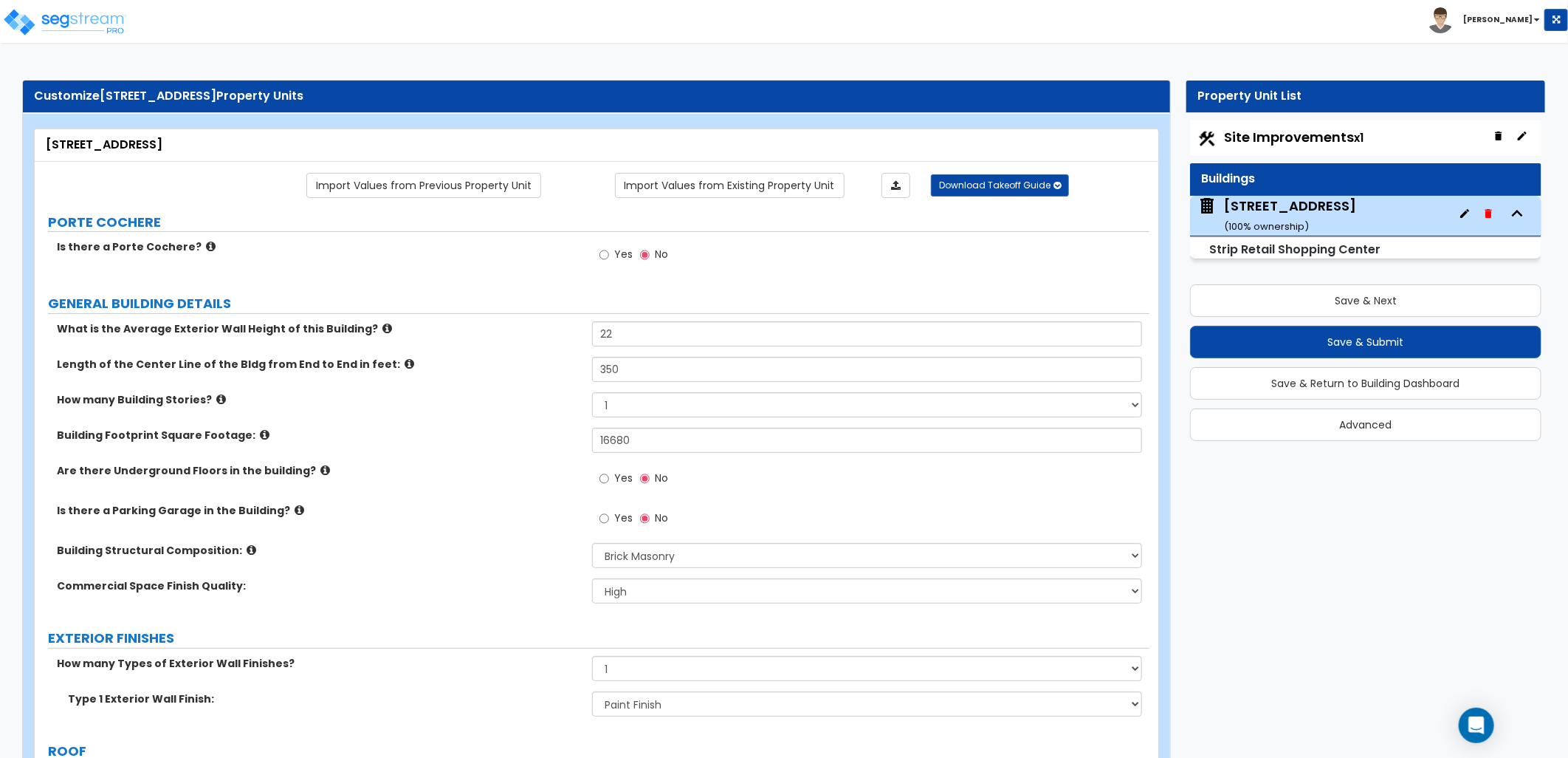
select select "4"
select select "2"
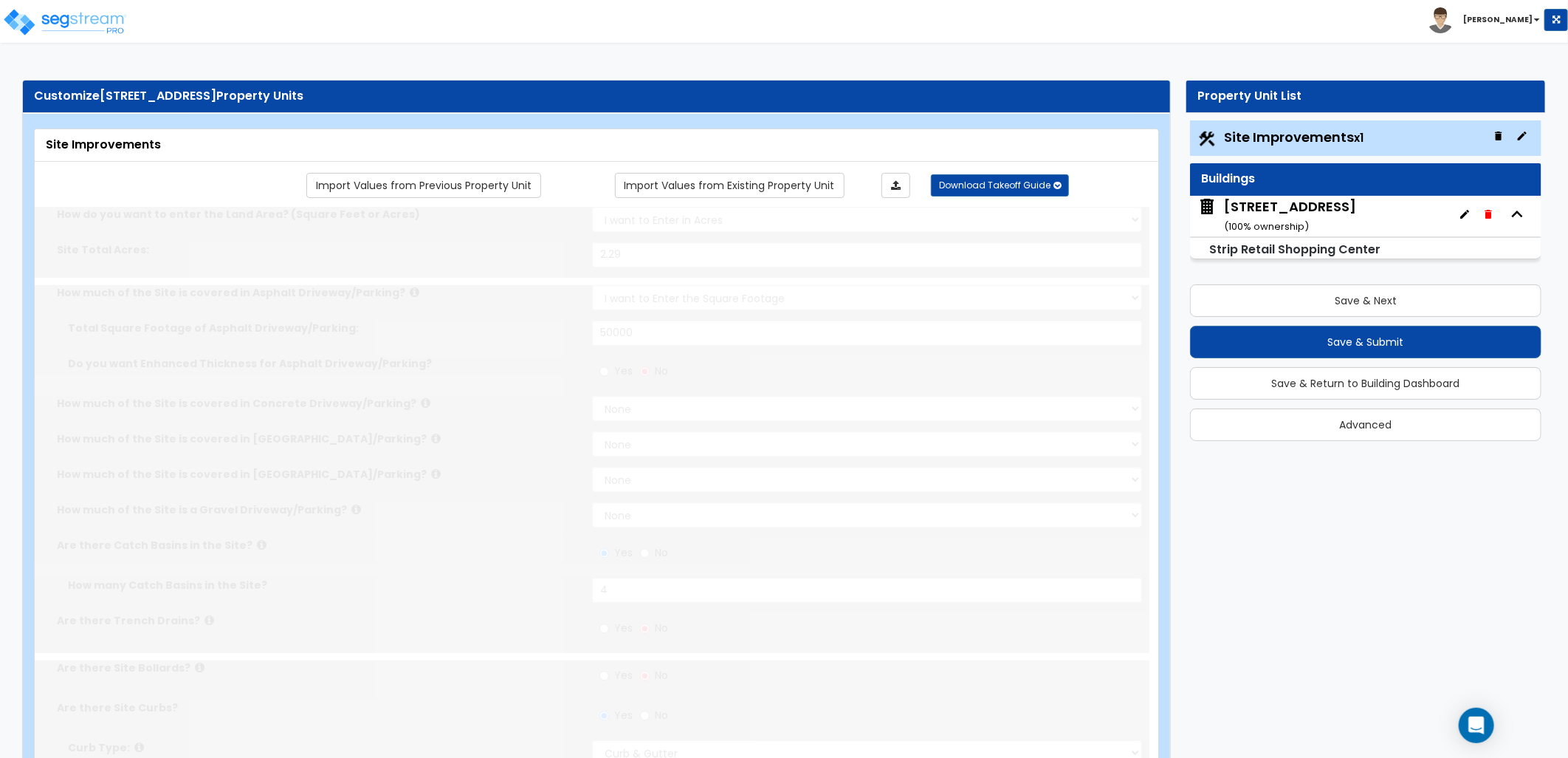
radio input "true"
select select "1"
type input "40"
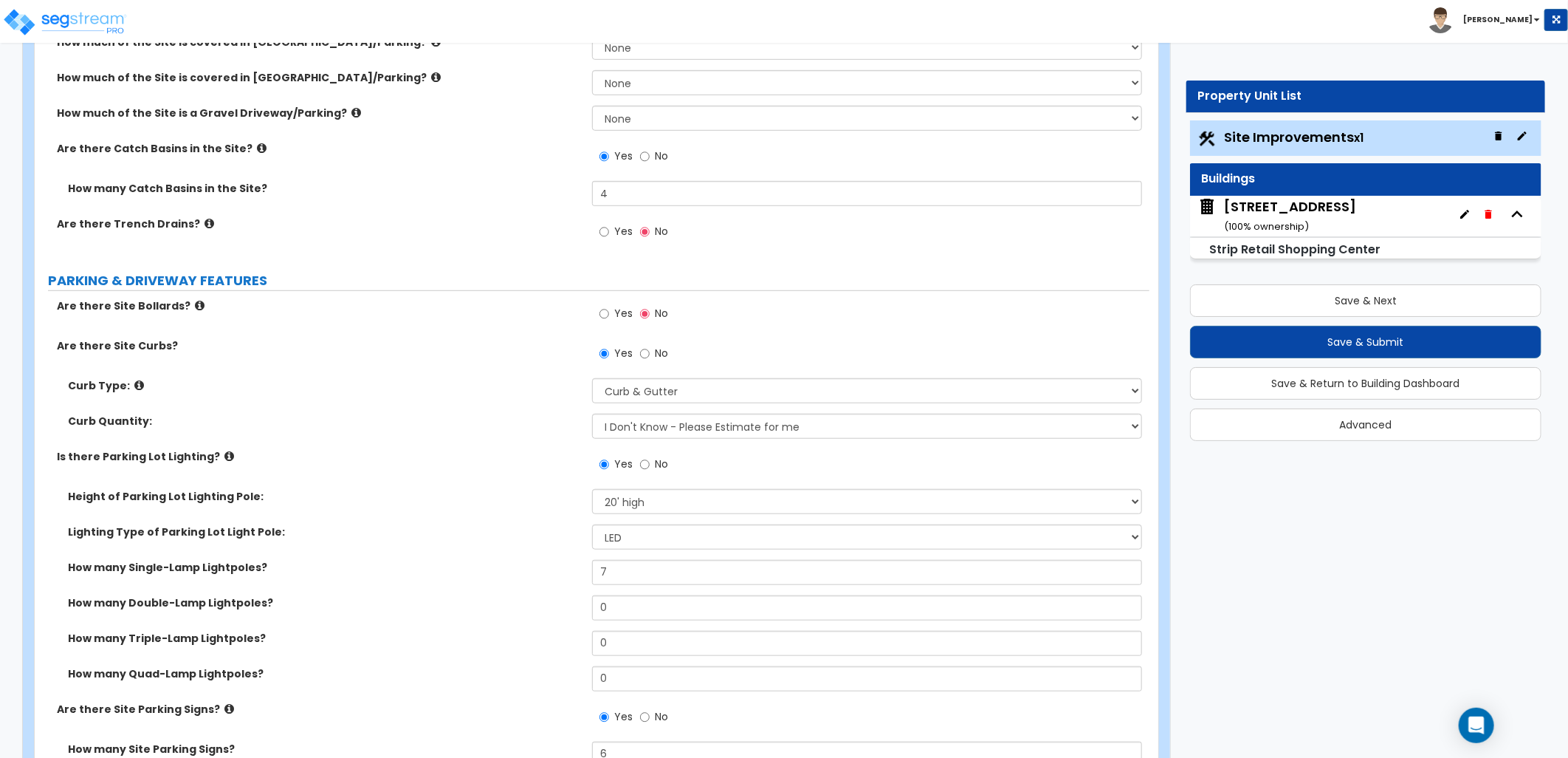
scroll to position [574, 0]
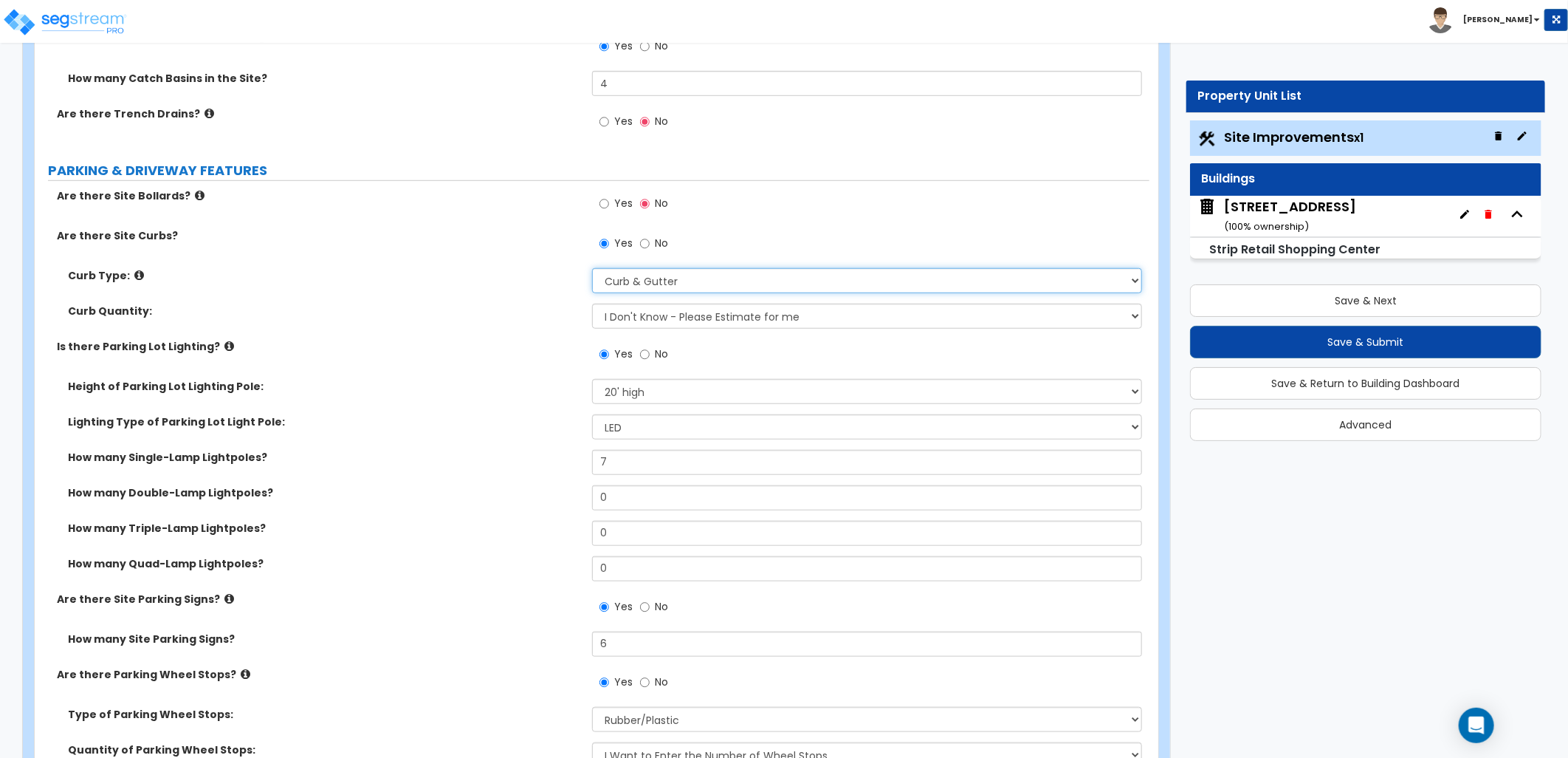
click at [770, 286] on select "Please Choose One Curb (Only) Curb & Gutter Asphalt Berm" at bounding box center [868, 281] width 550 height 25
click at [593, 269] on select "Please Choose One Curb (Only) Curb & Gutter Asphalt Berm" at bounding box center [868, 281] width 550 height 25
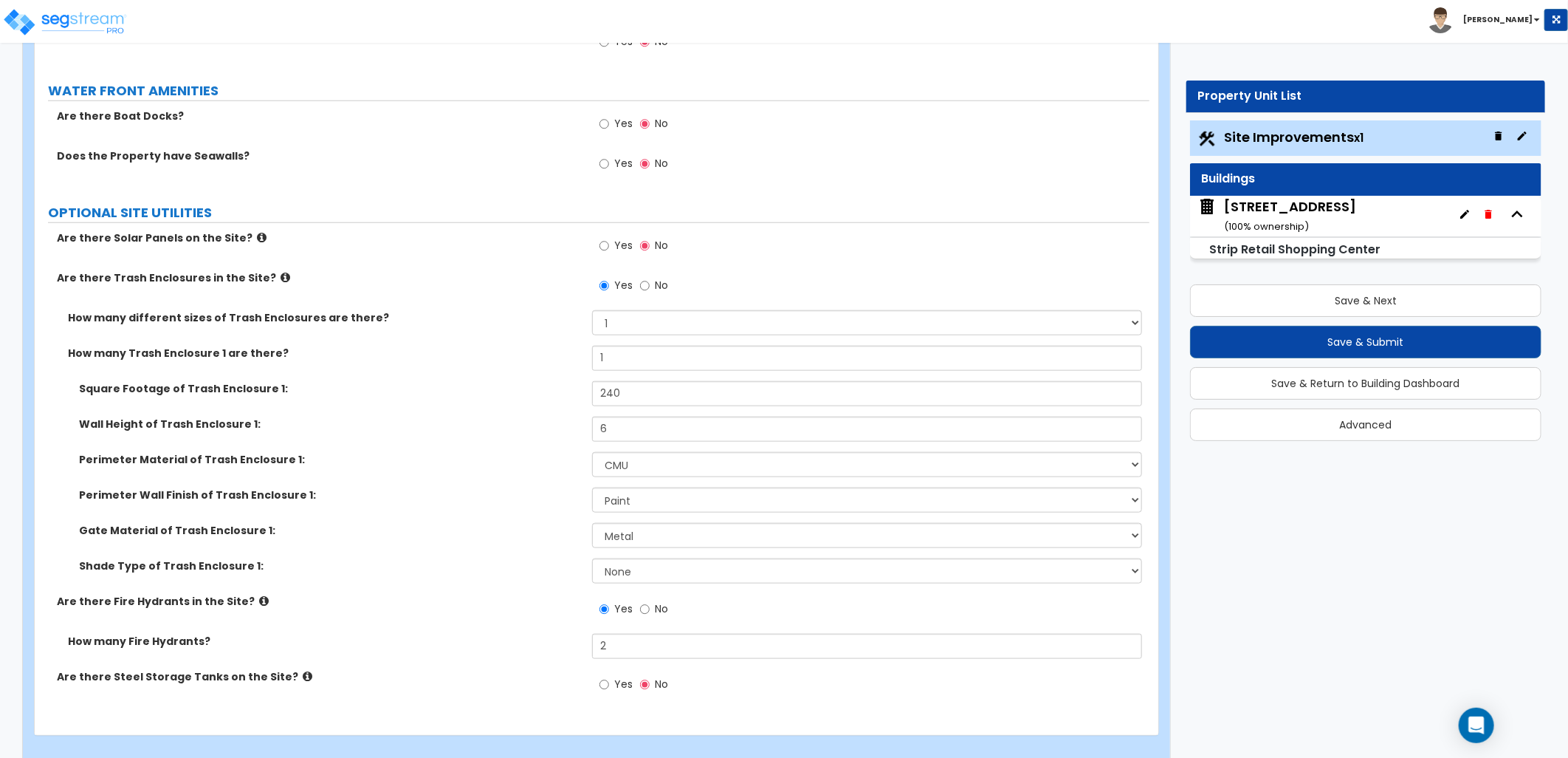
scroll to position [4268, 0]
click at [1259, 219] on div "2720 Madison St ( 100 % ownership)" at bounding box center [1291, 216] width 132 height 38
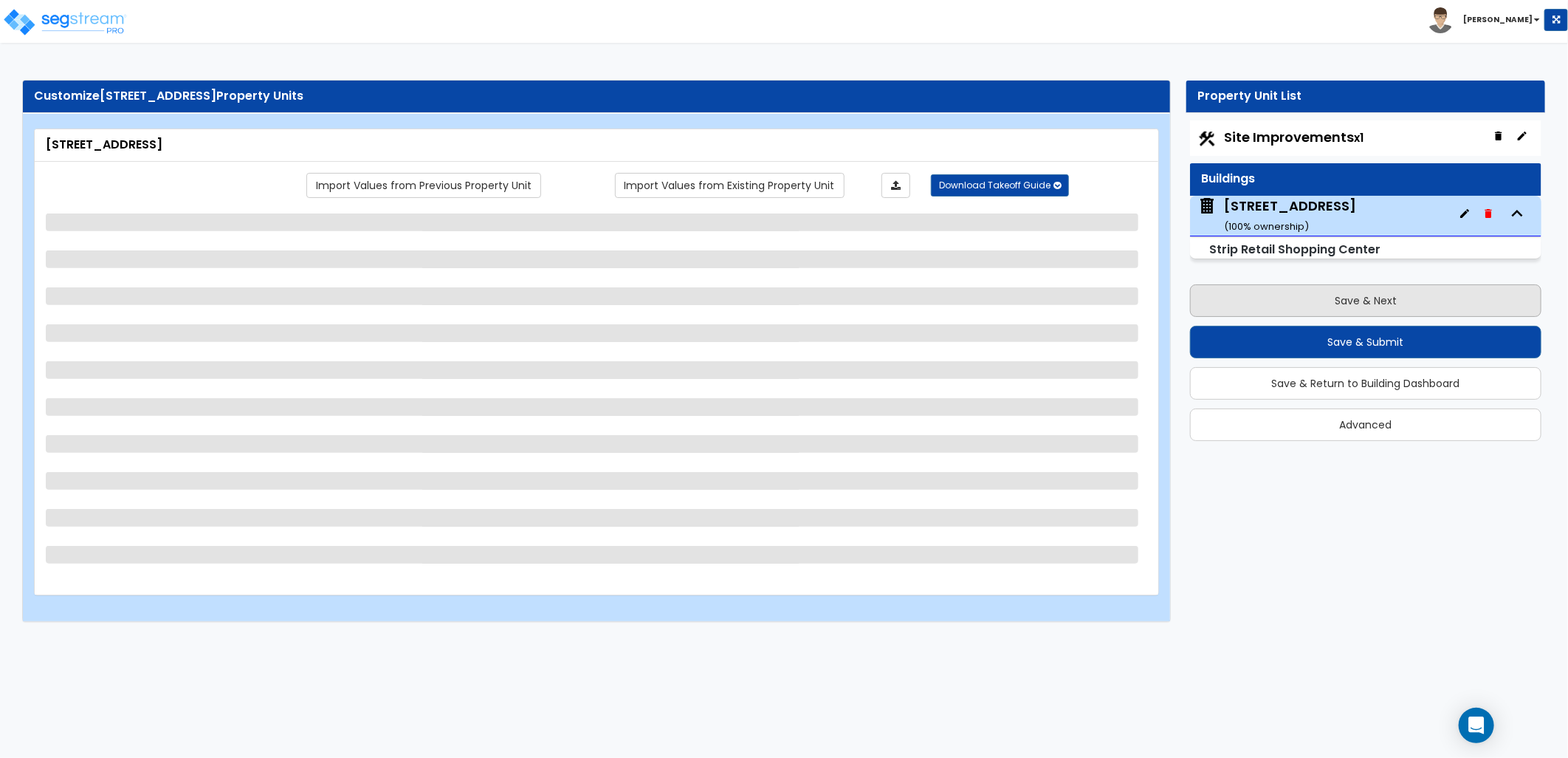
select select "5"
select select "2"
select select "1"
select select "10"
select select "2"
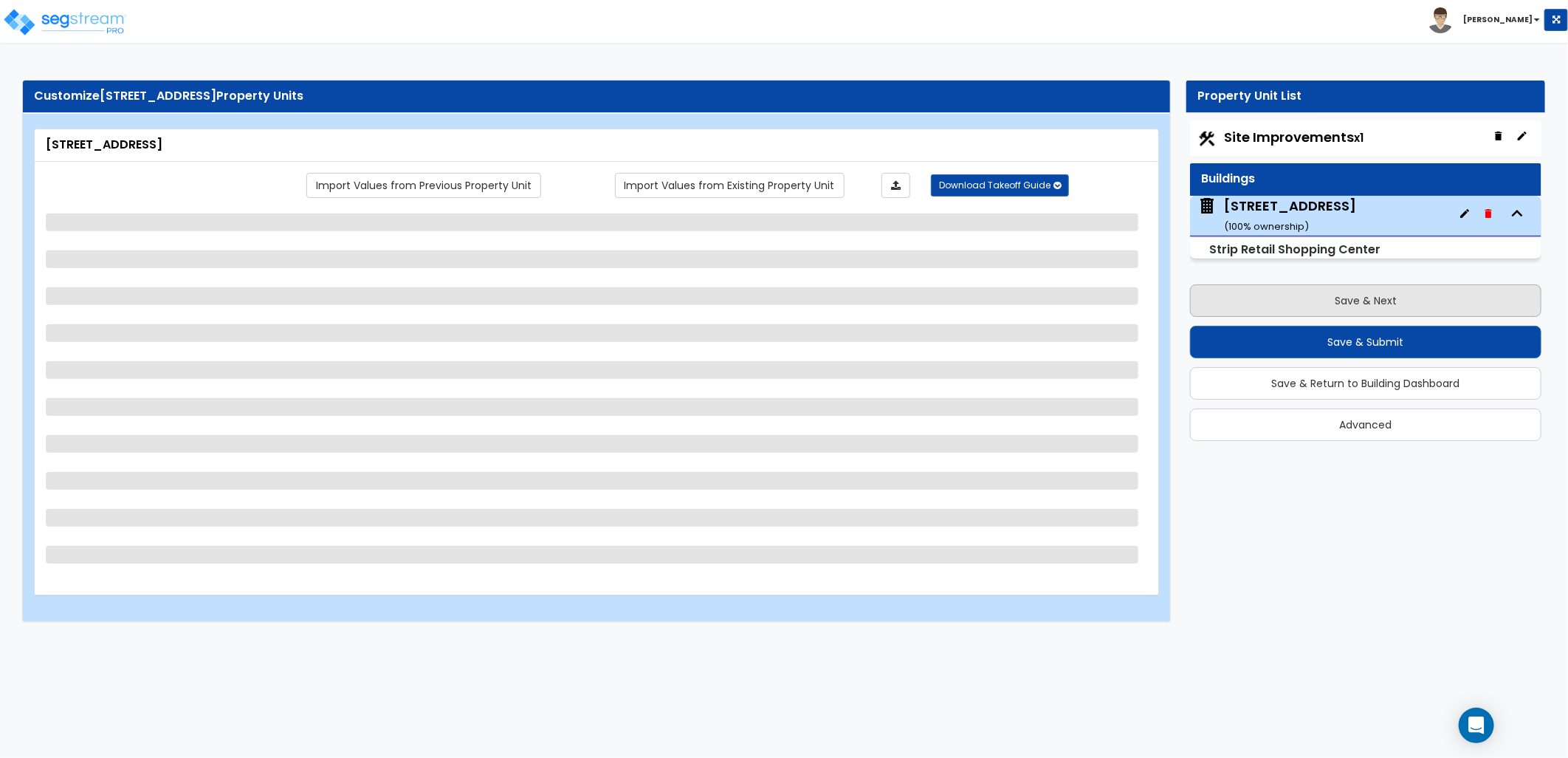
select select "1"
select select "3"
select select "1"
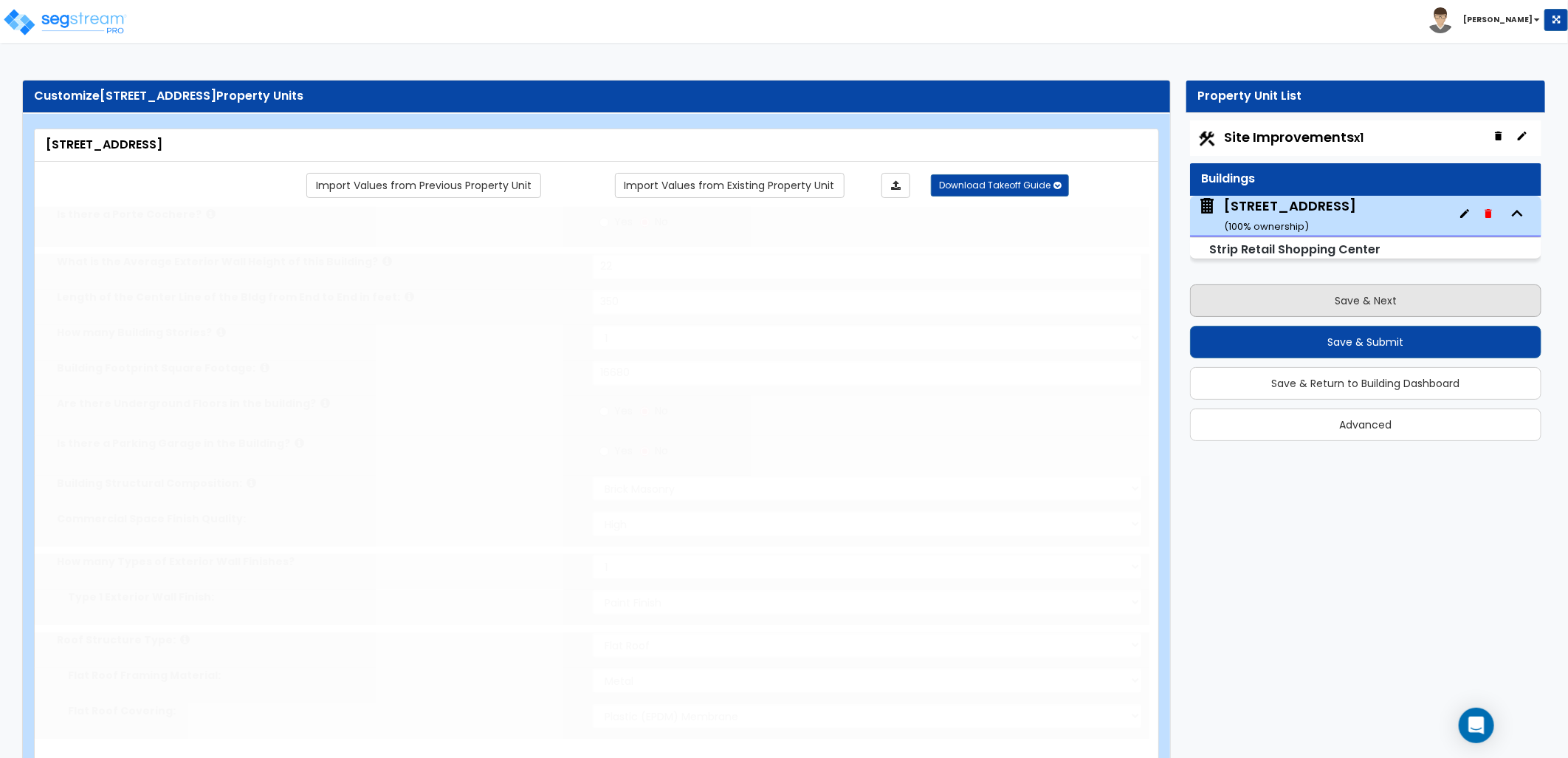
select select "1"
radio input "true"
select select "2"
type input "85"
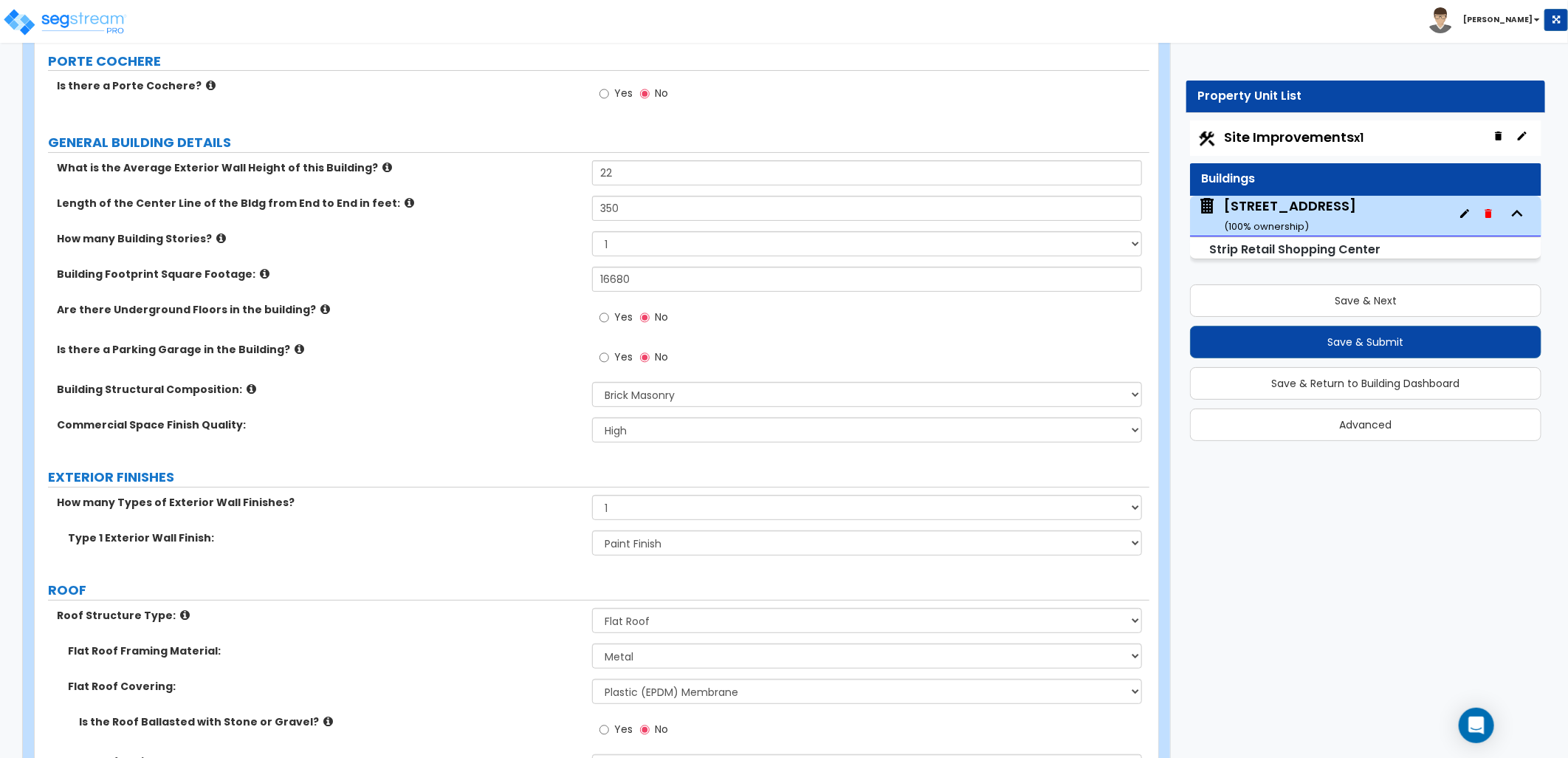
scroll to position [164, 0]
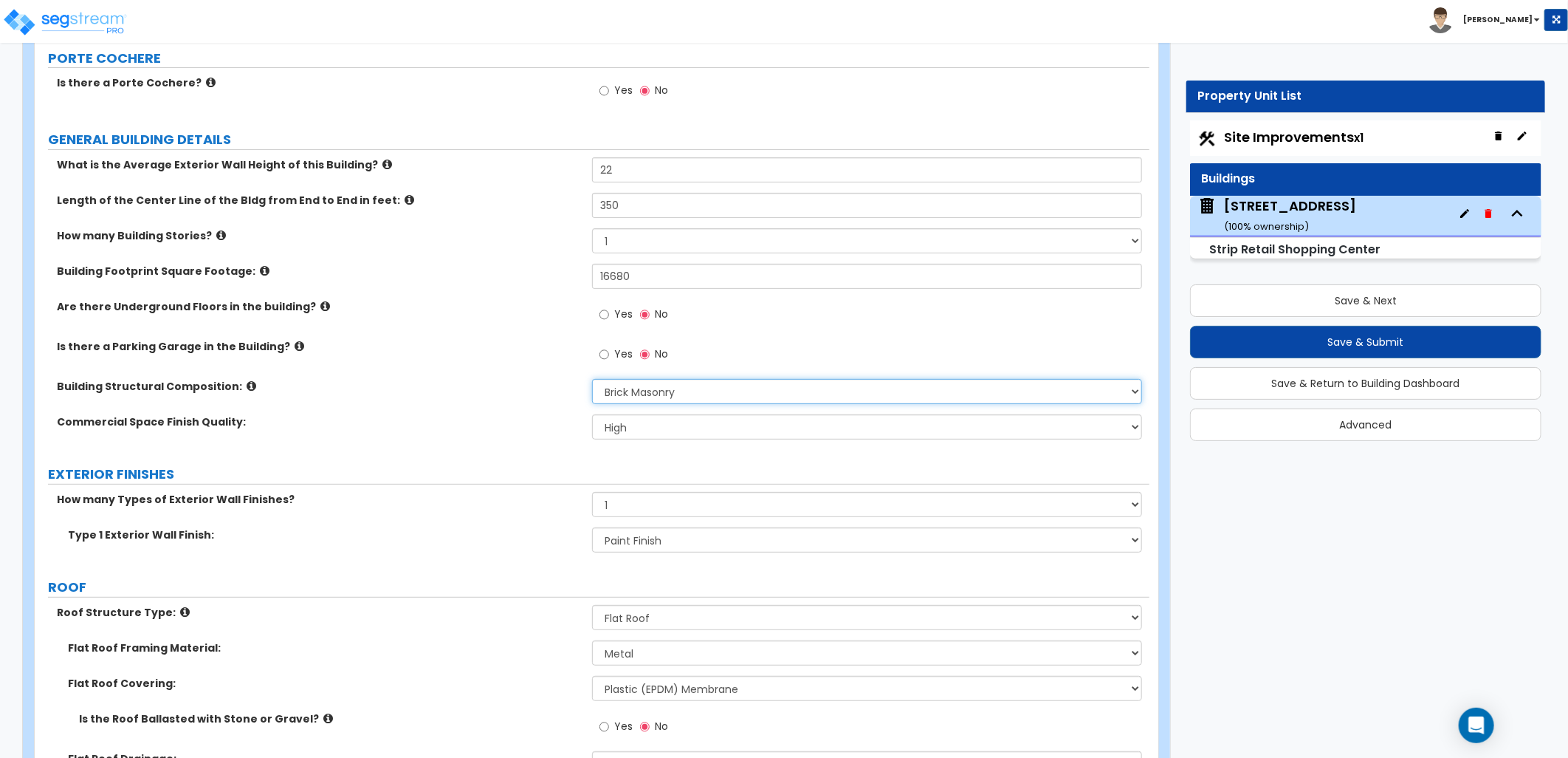
click at [813, 392] on select "Please Choose One Tilt-up Wall Construction Reinforced Concrete Structural Stee…" at bounding box center [868, 391] width 550 height 25
click at [810, 388] on select "Please Choose One Tilt-up Wall Construction Reinforced Concrete Structural Stee…" at bounding box center [868, 391] width 550 height 25
click at [830, 346] on div "Yes No" at bounding box center [871, 359] width 558 height 40
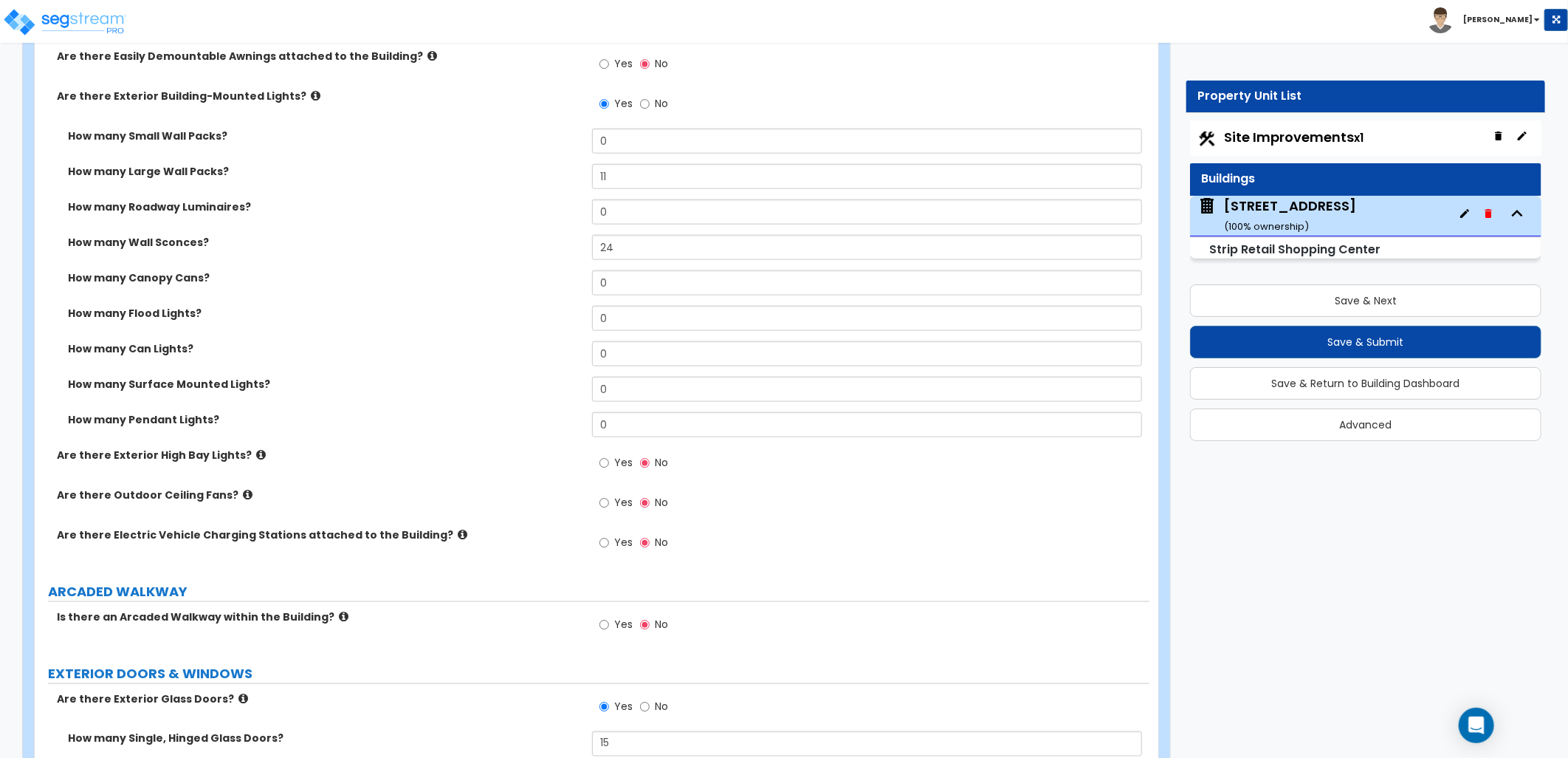
scroll to position [989, 0]
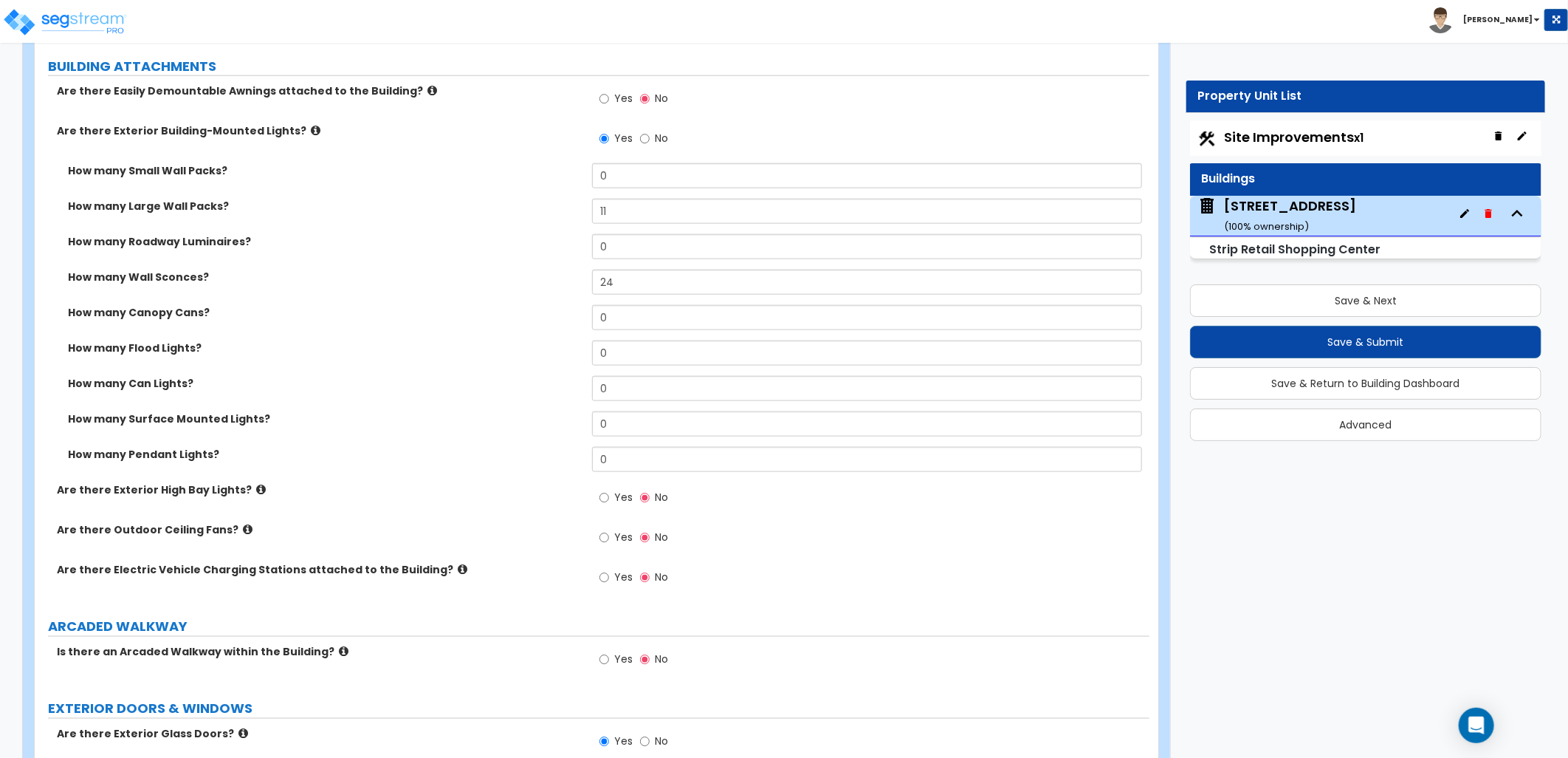
drag, startPoint x: 1242, startPoint y: 135, endPoint x: 1265, endPoint y: 150, distance: 27.5
click at [1242, 135] on span "Site Improvements x1" at bounding box center [1294, 137] width 140 height 19
select select "2"
select select "1"
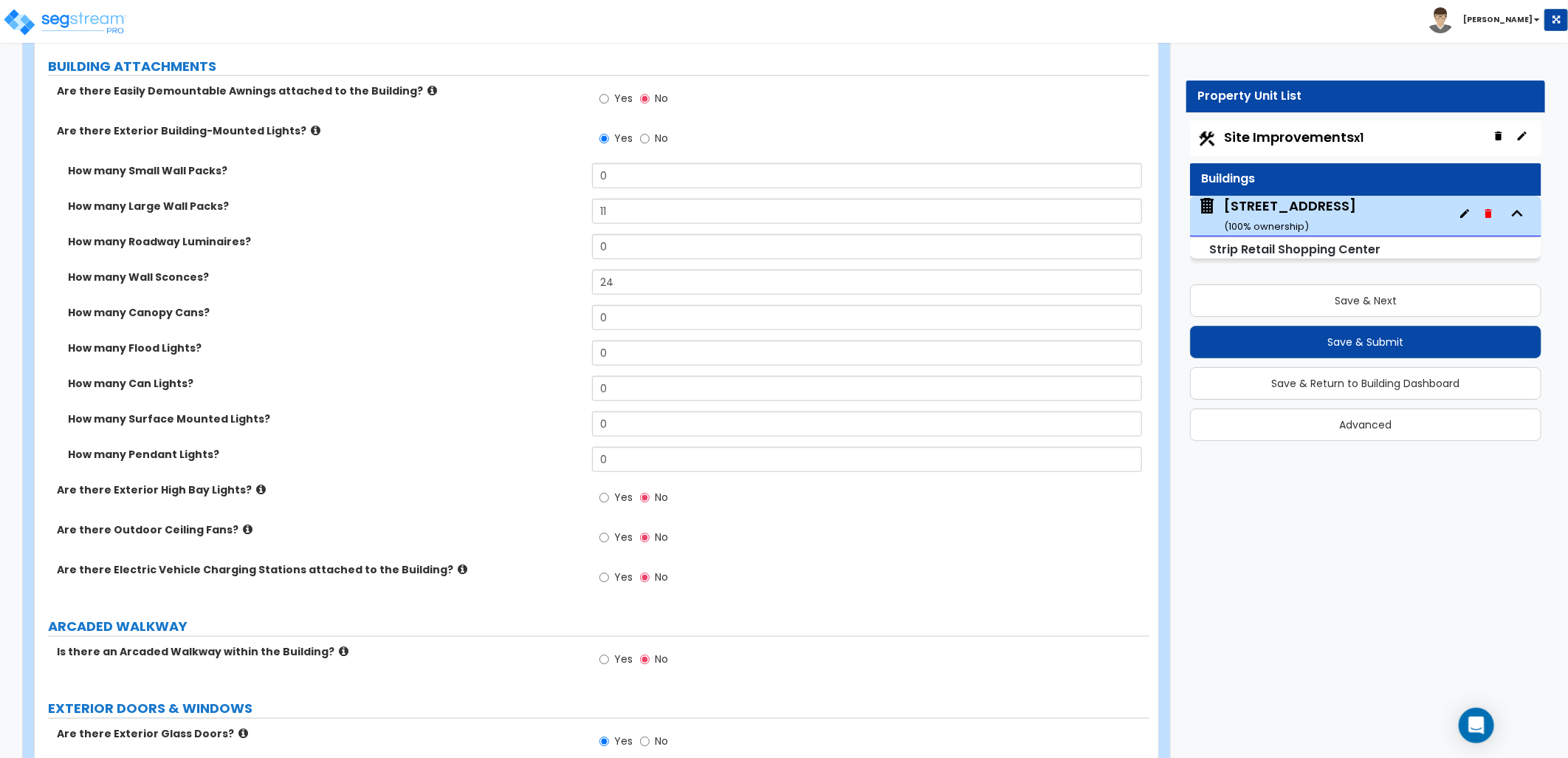
select select "1"
select select "2"
select select "1"
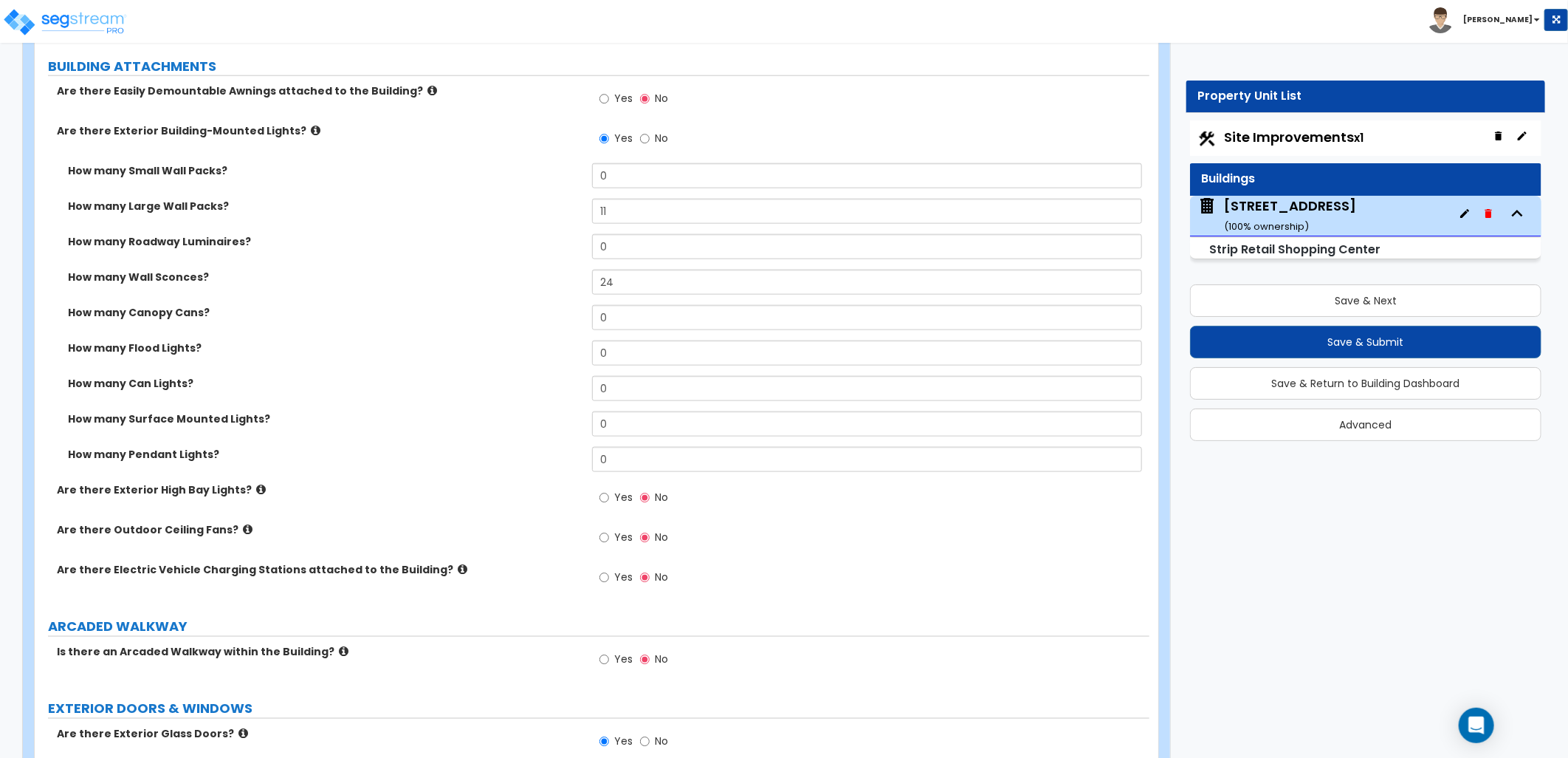
select select "2"
select select "5"
select select "7"
select select "3"
select select "4"
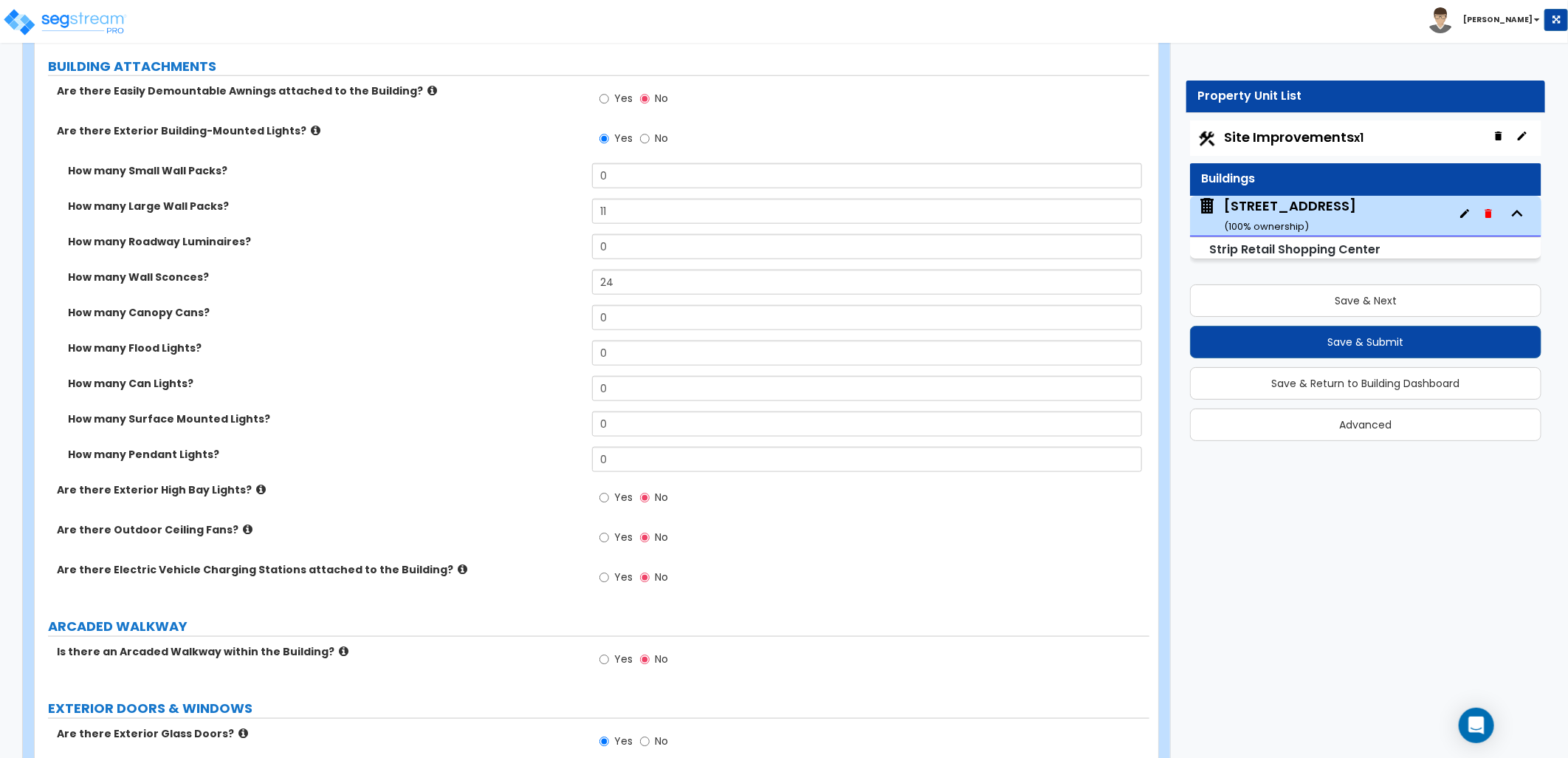
select select "5"
select select "10"
select select "4"
select select "1"
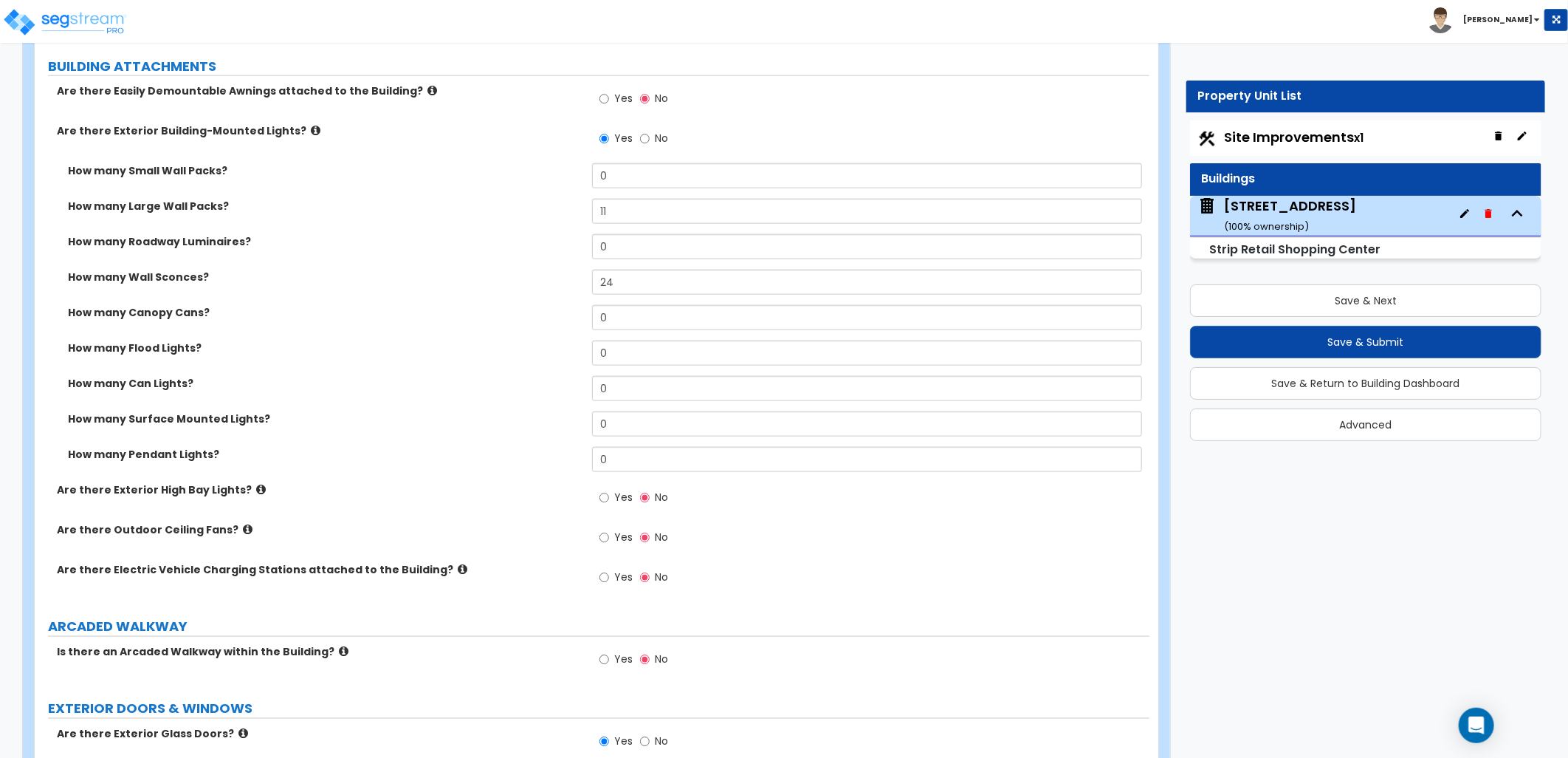
select select "2"
select select "1"
select select "4"
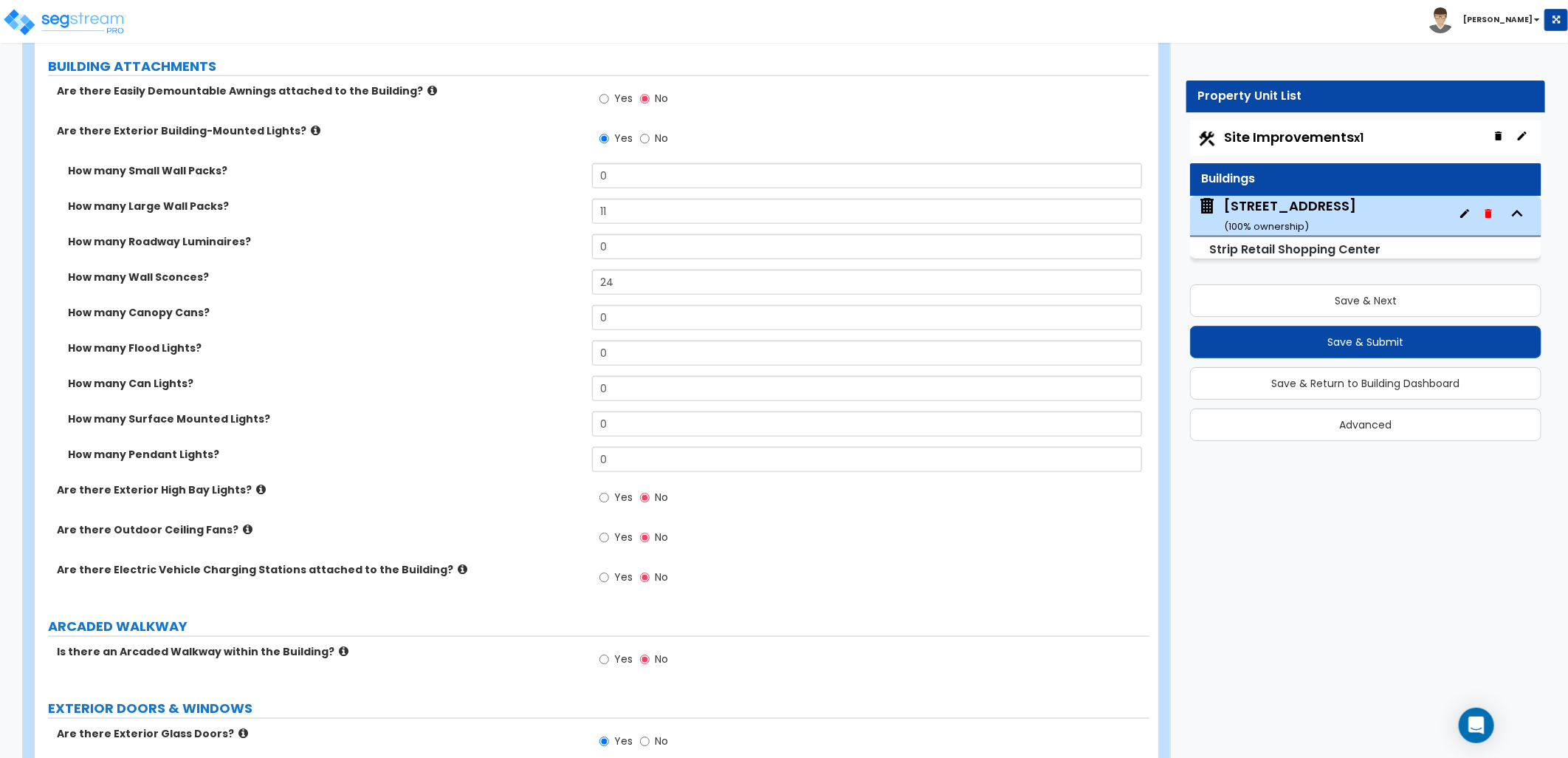
select select "4"
select select "2"
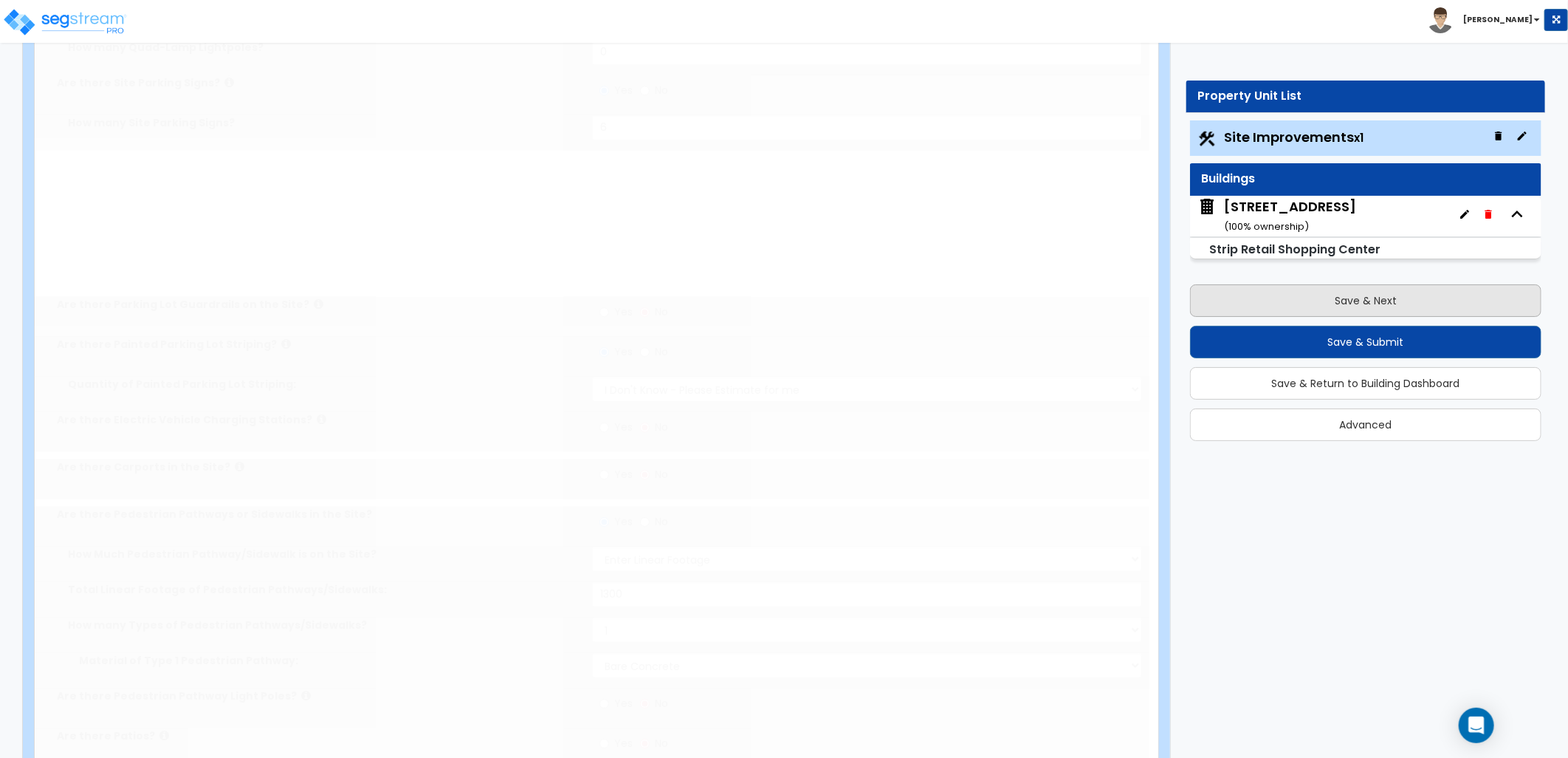
radio input "true"
select select "1"
type input "40"
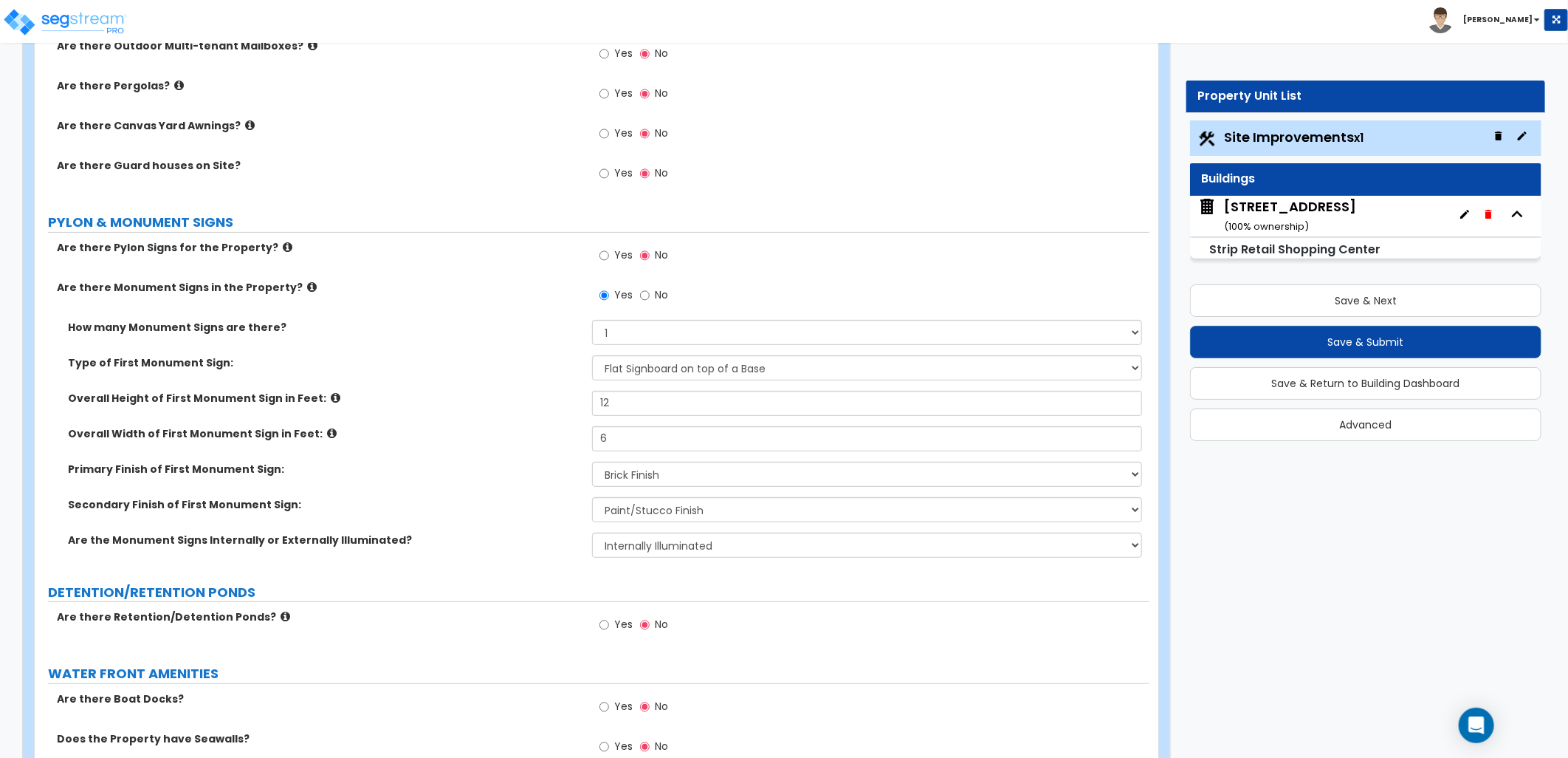
scroll to position [3694, 0]
